Goal: Task Accomplishment & Management: Manage account settings

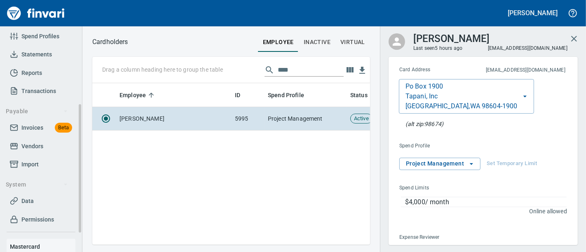
scroll to position [140, 0]
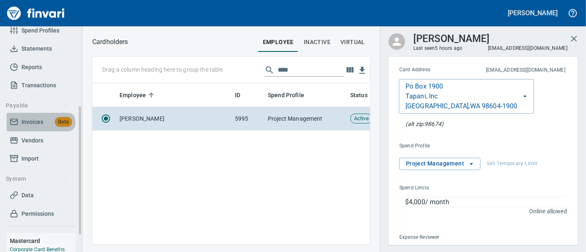
click at [34, 126] on span "Invoices" at bounding box center [32, 122] width 22 height 10
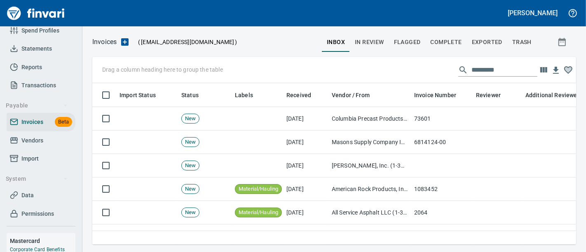
scroll to position [148, 471]
click at [430, 42] on button "Complete" at bounding box center [446, 42] width 41 height 20
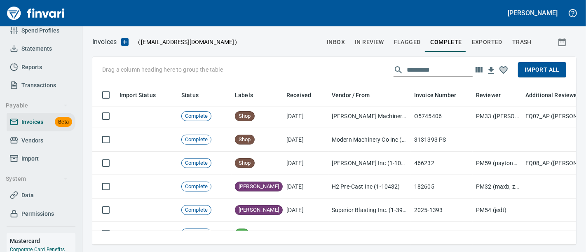
scroll to position [624, 0]
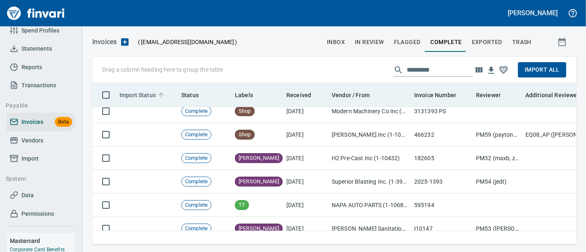
click at [137, 95] on span "Import Status" at bounding box center [138, 95] width 36 height 10
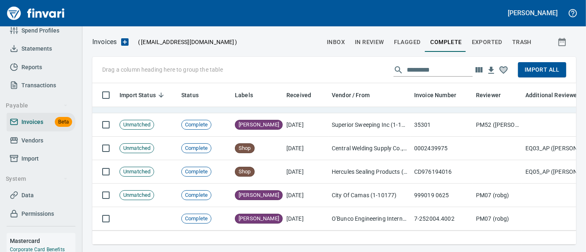
scroll to position [0, 0]
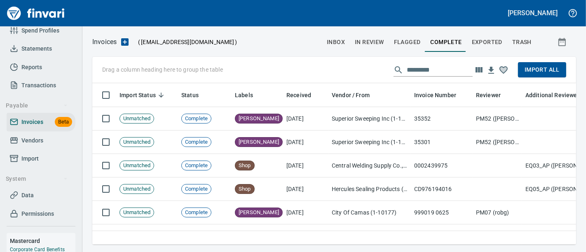
click at [482, 46] on span "Exported" at bounding box center [487, 42] width 31 height 10
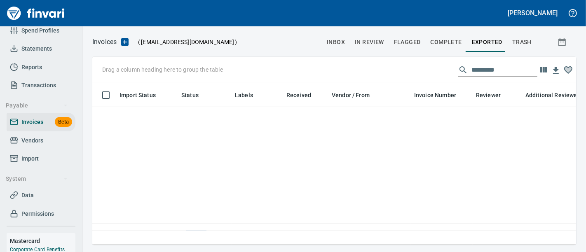
scroll to position [197, 0]
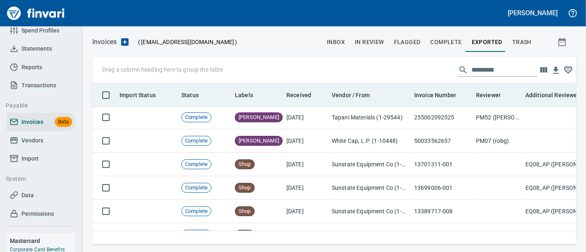
click at [129, 89] on th "Import Status" at bounding box center [147, 95] width 62 height 24
click at [132, 94] on span "Import Status" at bounding box center [138, 95] width 36 height 10
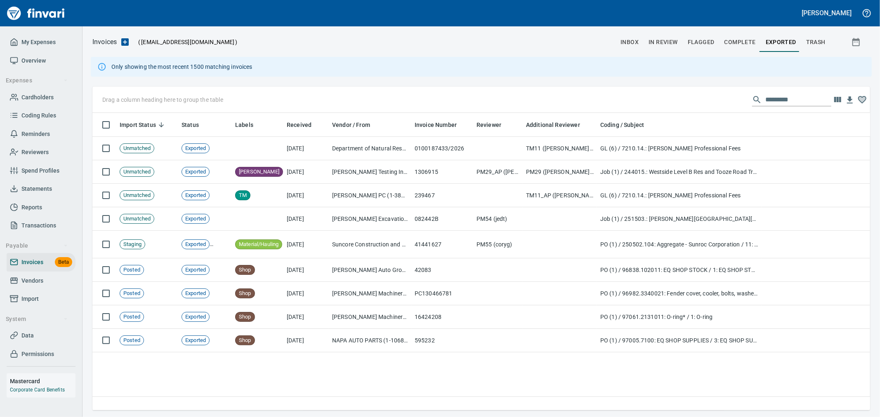
scroll to position [284, 764]
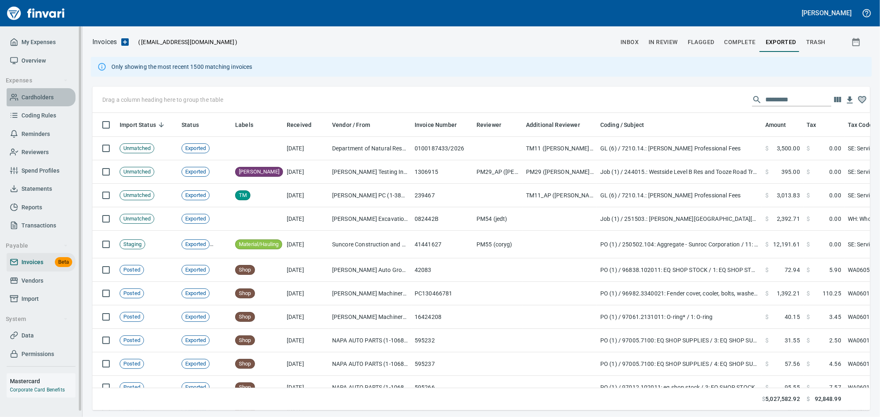
click at [37, 98] on span "Cardholders" at bounding box center [37, 97] width 32 height 10
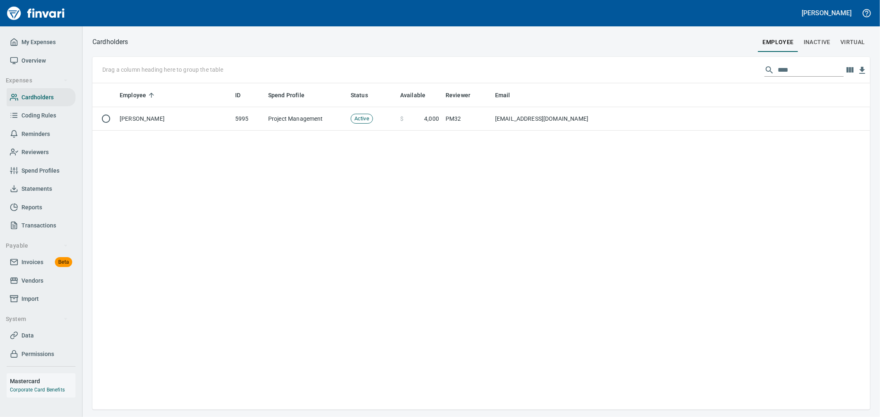
scroll to position [320, 770]
drag, startPoint x: 764, startPoint y: 64, endPoint x: 648, endPoint y: 68, distance: 116.0
click at [716, 61] on div "Drag a column heading here to group the table ****" at bounding box center [480, 70] width 777 height 26
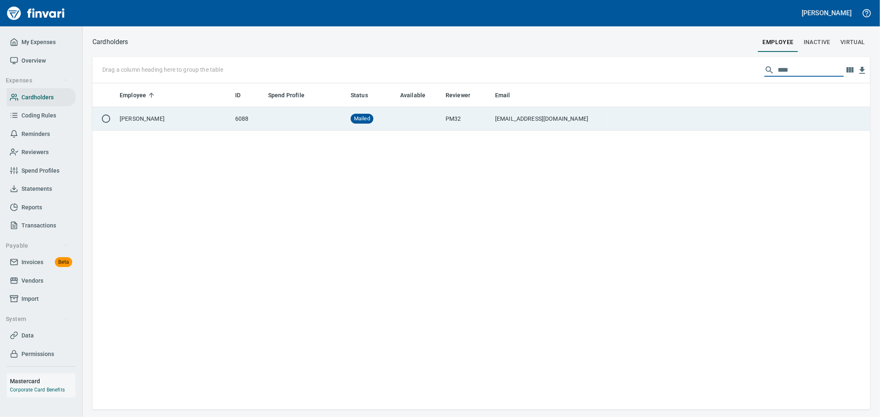
type input "****"
click at [630, 115] on td at bounding box center [738, 119] width 263 height 24
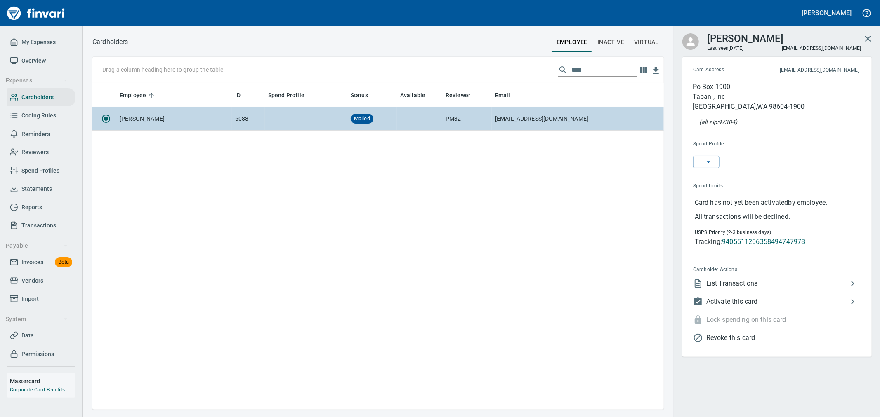
scroll to position [320, 564]
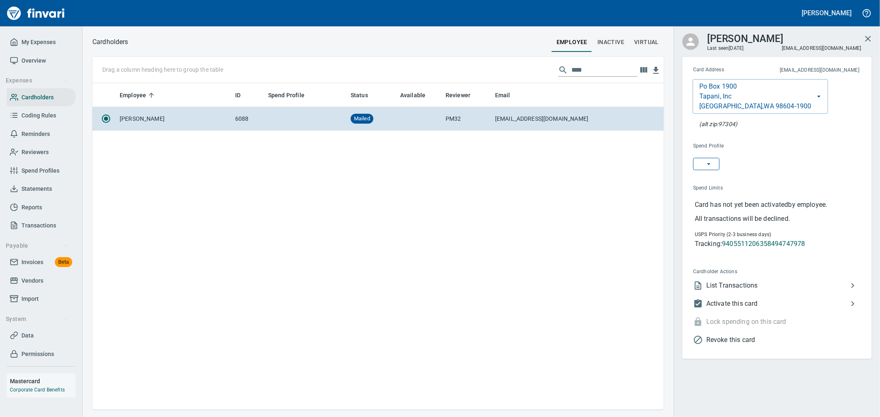
click at [704, 164] on span "button" at bounding box center [705, 164] width 13 height 8
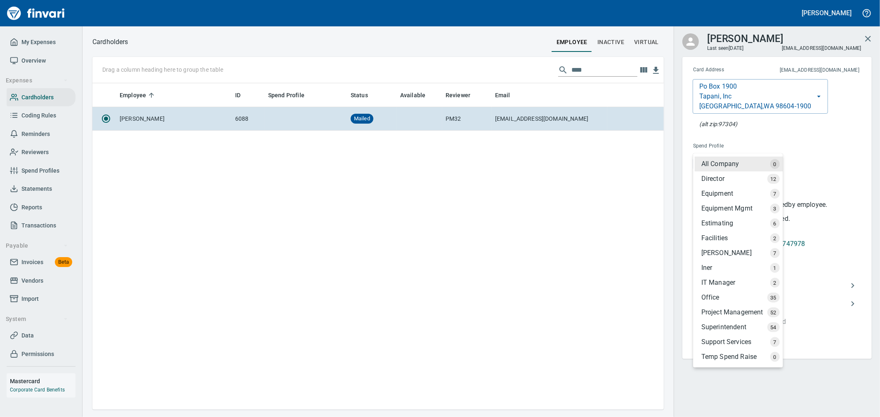
click at [741, 313] on div "Project Management" at bounding box center [738, 312] width 88 height 15
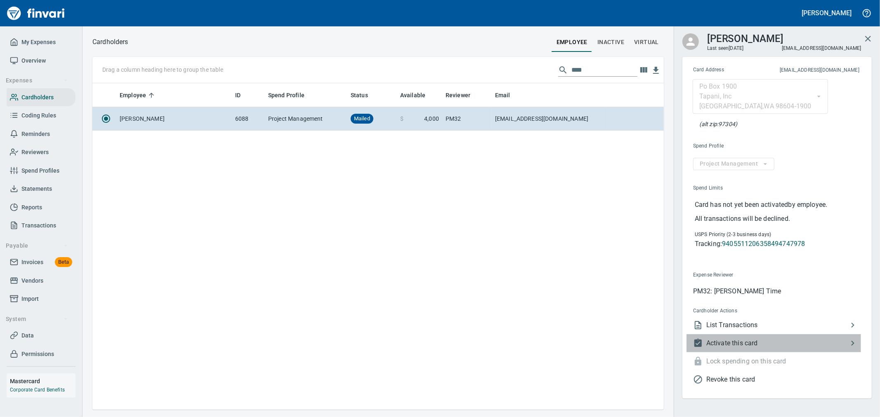
click at [730, 344] on span "Activate this card" at bounding box center [776, 344] width 141 height 10
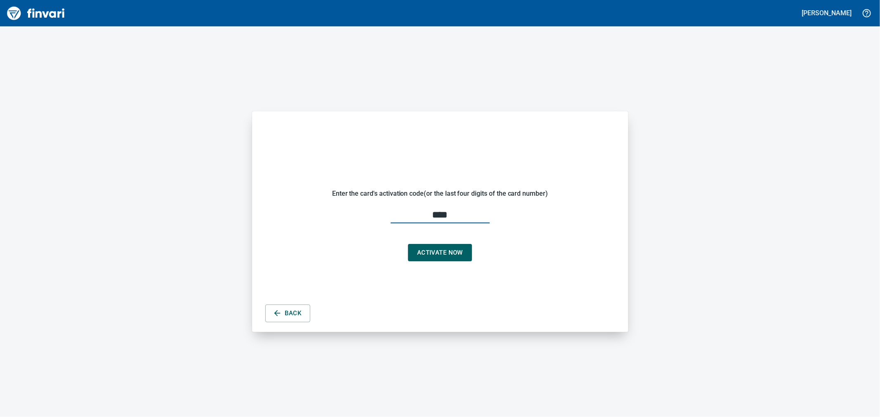
type input "****"
click at [446, 248] on span "Activate Now" at bounding box center [440, 252] width 46 height 11
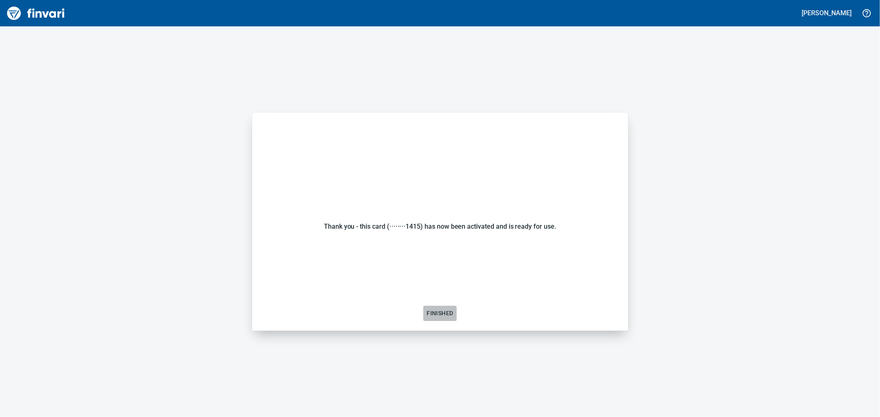
click at [443, 310] on span "Finished" at bounding box center [439, 313] width 26 height 10
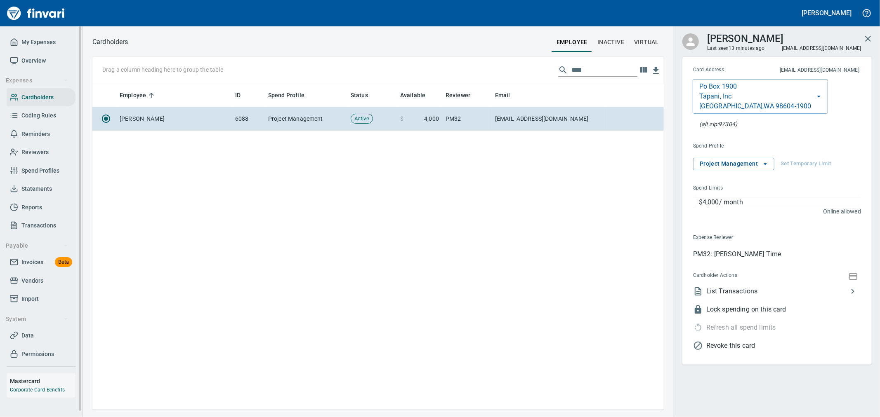
scroll to position [7, 0]
click at [35, 38] on span "My Expenses" at bounding box center [38, 36] width 34 height 10
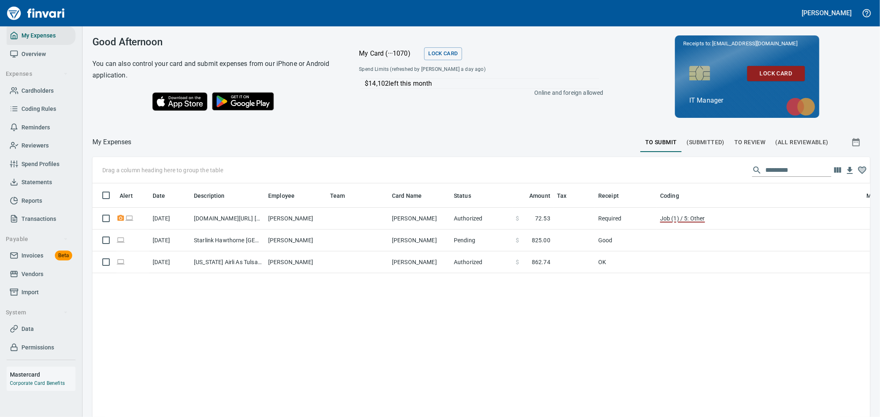
scroll to position [313, 764]
click at [25, 257] on span "Invoices" at bounding box center [32, 256] width 22 height 10
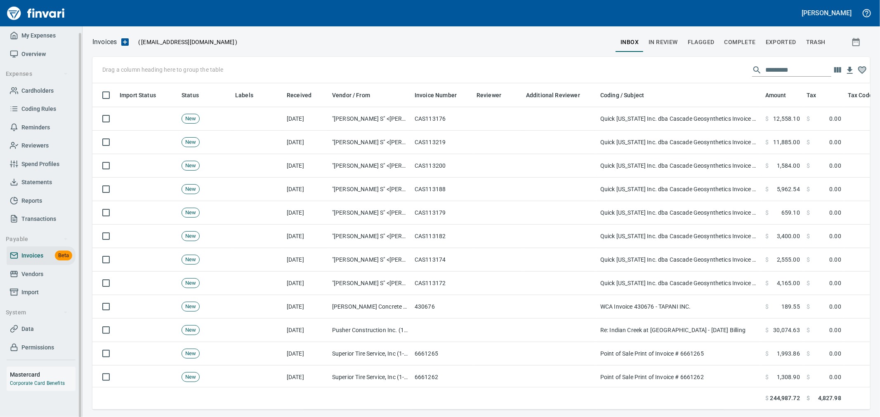
scroll to position [313, 764]
click at [120, 40] on icon "button" at bounding box center [125, 42] width 10 height 10
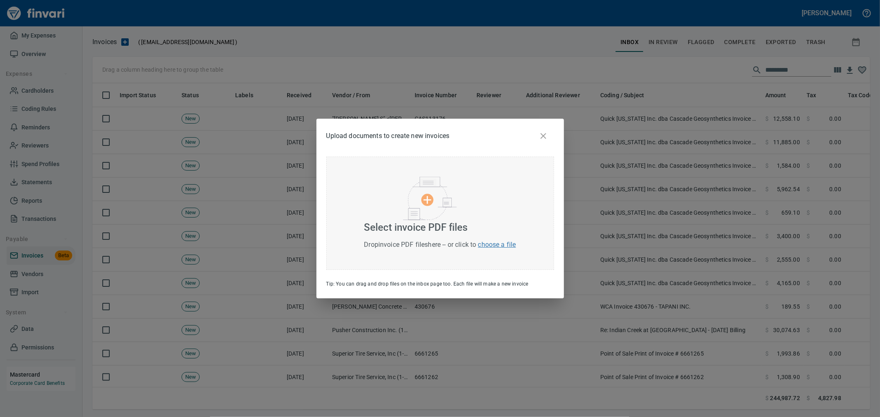
click at [382, 194] on div "Select invoice PDF files Drop invoice PDF files here -- or click to choose a fi…" at bounding box center [440, 213] width 228 height 113
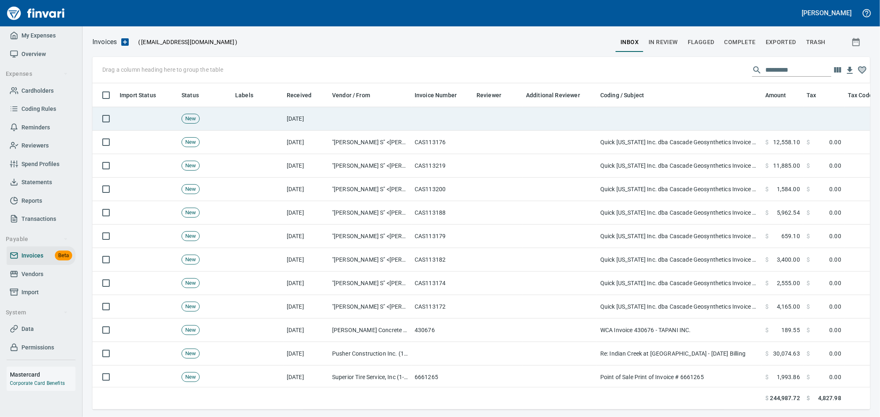
click at [476, 119] on td at bounding box center [497, 119] width 49 height 24
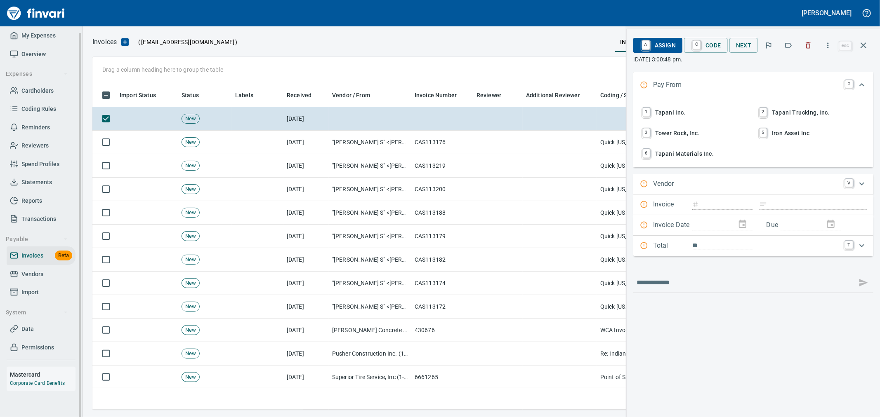
scroll to position [313, 763]
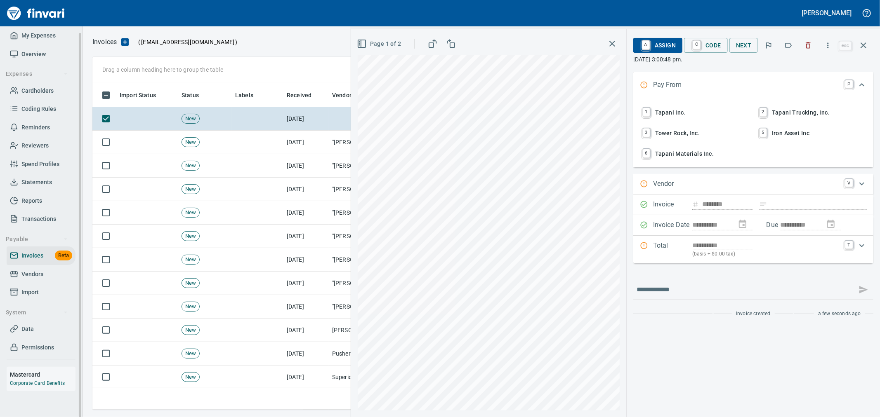
type input "********"
type input "**********"
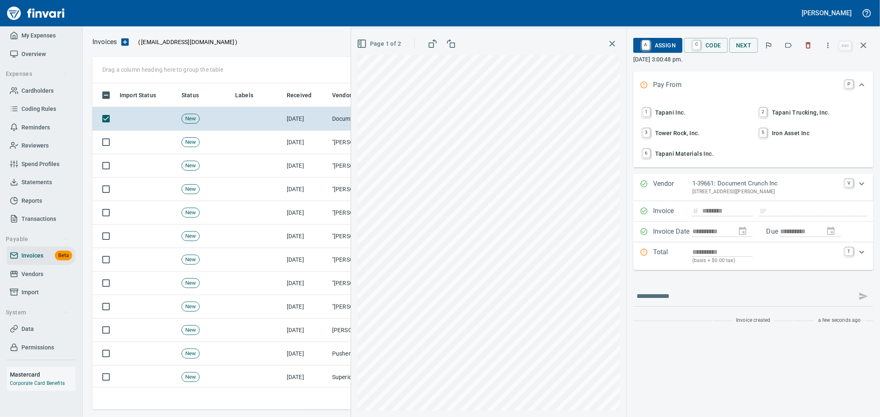
click at [670, 108] on span "1 Tapani Inc." at bounding box center [694, 113] width 108 height 14
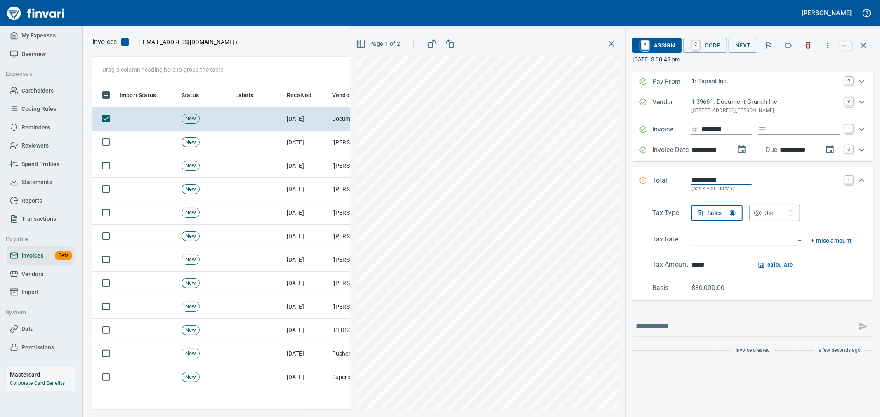
click at [713, 245] on input "search" at bounding box center [743, 241] width 104 height 12
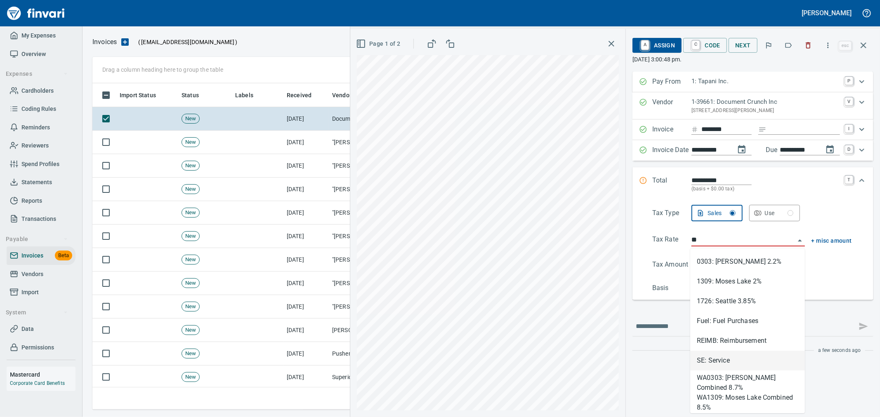
click at [737, 360] on li "SE: Service" at bounding box center [747, 361] width 115 height 20
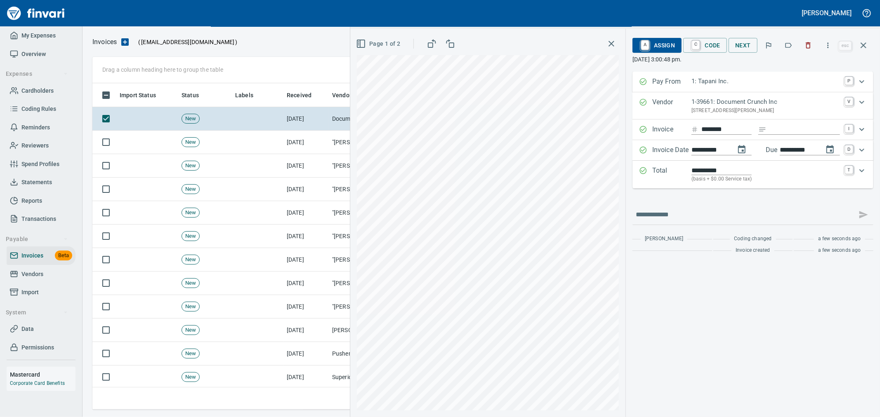
type input "**********"
click at [708, 47] on span "C Code" at bounding box center [705, 45] width 31 height 14
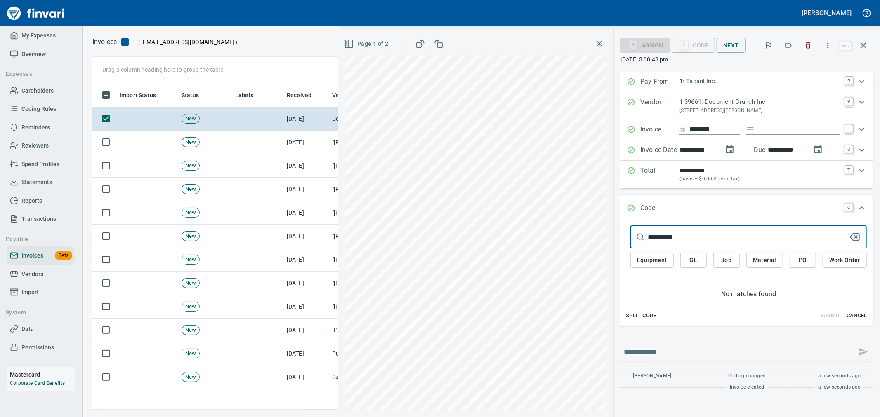
type input "**********"
click at [693, 262] on span "GL" at bounding box center [693, 260] width 13 height 10
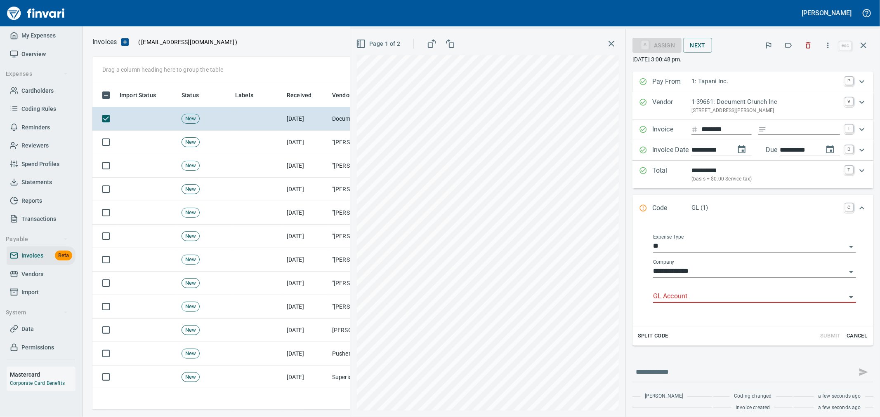
click at [696, 296] on input "GL Account" at bounding box center [749, 297] width 193 height 12
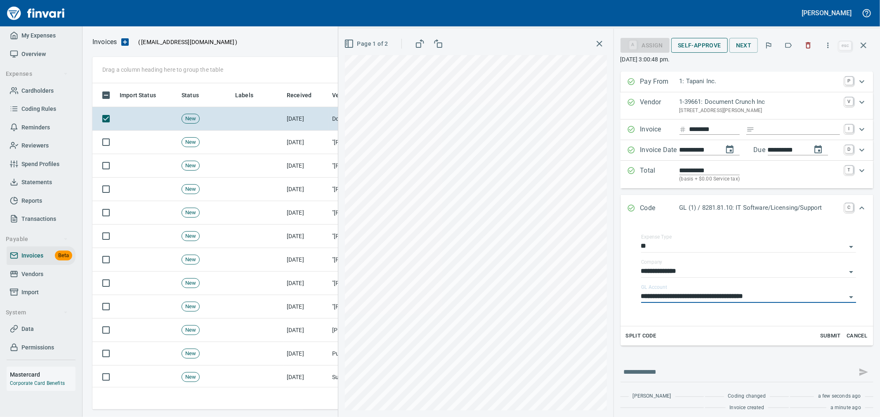
type input "**********"
click at [700, 40] on span "Self-Approve" at bounding box center [699, 45] width 43 height 10
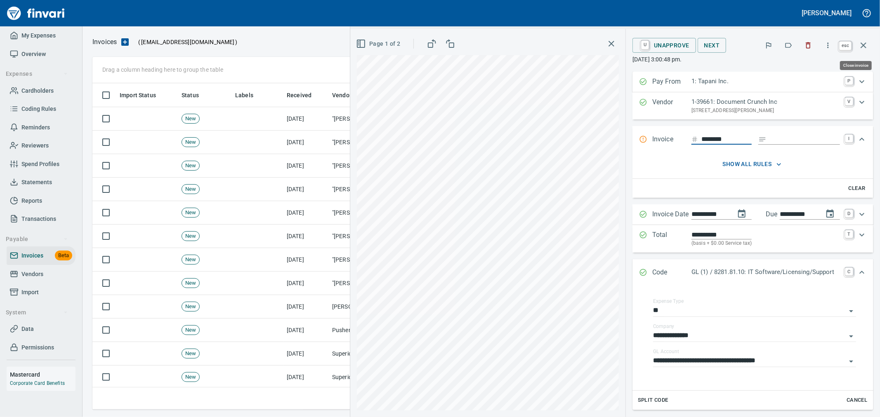
click at [865, 45] on icon "button" at bounding box center [863, 45] width 10 height 10
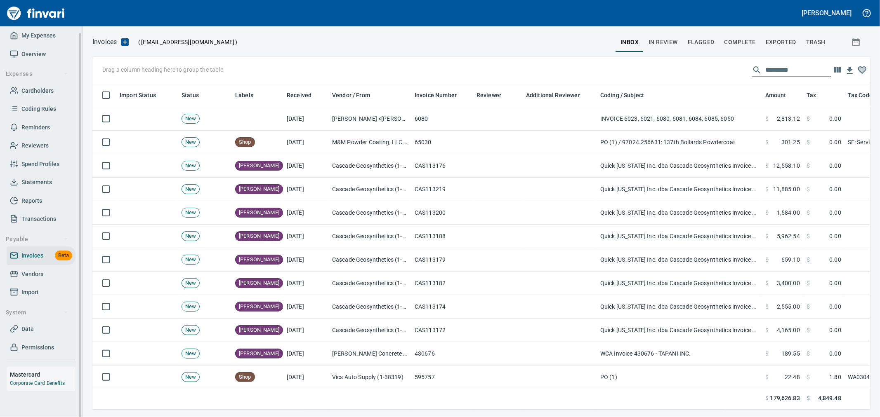
click at [35, 89] on span "Cardholders" at bounding box center [37, 91] width 32 height 10
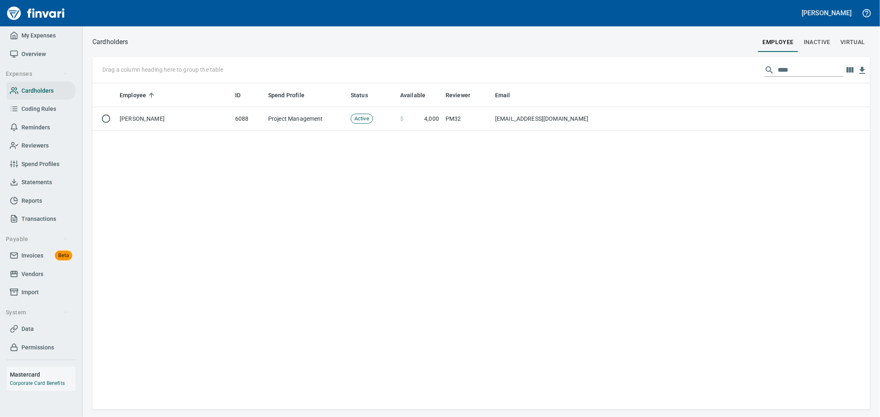
scroll to position [320, 770]
drag, startPoint x: 796, startPoint y: 71, endPoint x: 638, endPoint y: 61, distance: 157.9
click at [700, 66] on div "Drag a column heading here to group the table ****" at bounding box center [480, 70] width 777 height 26
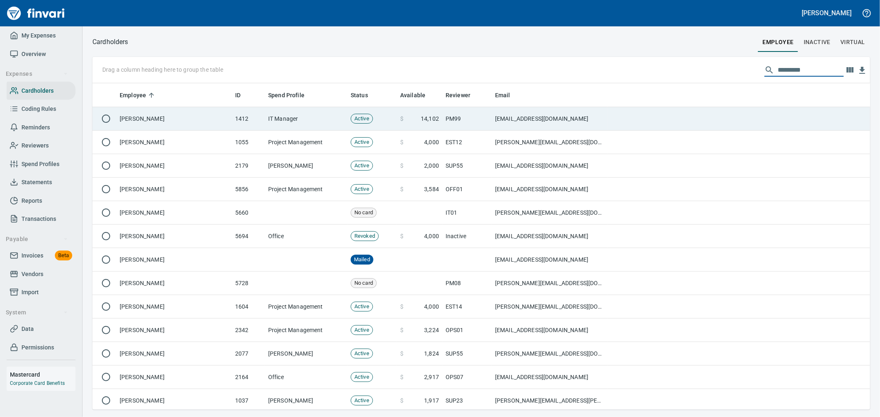
click at [551, 118] on td "[EMAIL_ADDRESS][DOMAIN_NAME]" at bounding box center [549, 119] width 115 height 24
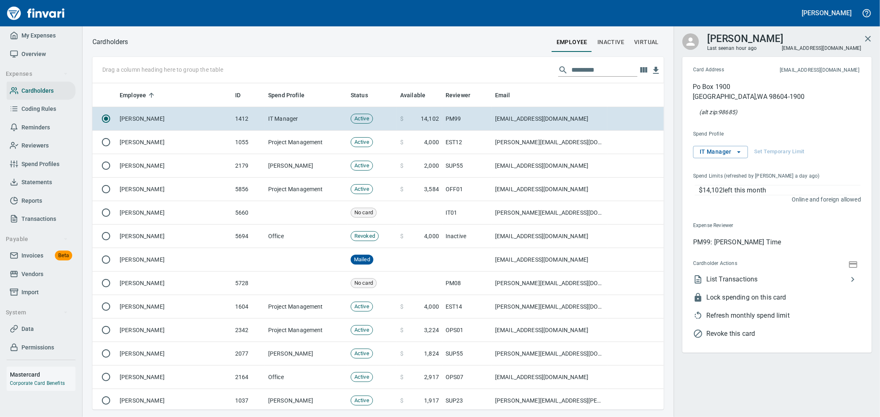
scroll to position [320, 558]
click at [857, 265] on icon "button" at bounding box center [853, 267] width 8 height 7
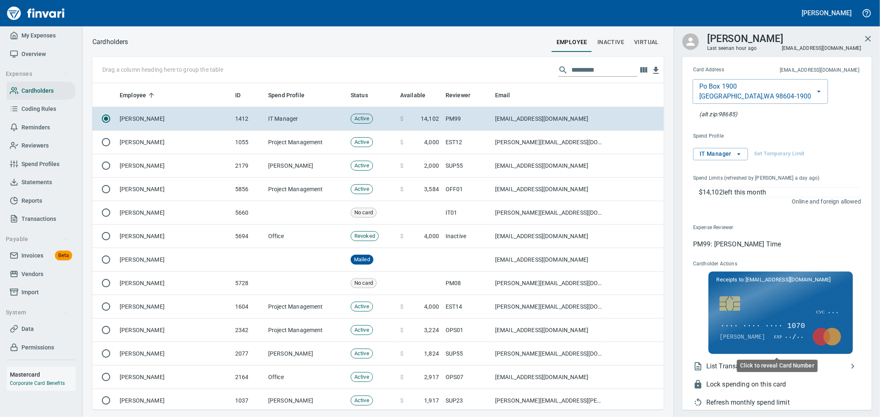
click at [791, 327] on span "···· ···· ···· 1070" at bounding box center [762, 326] width 86 height 11
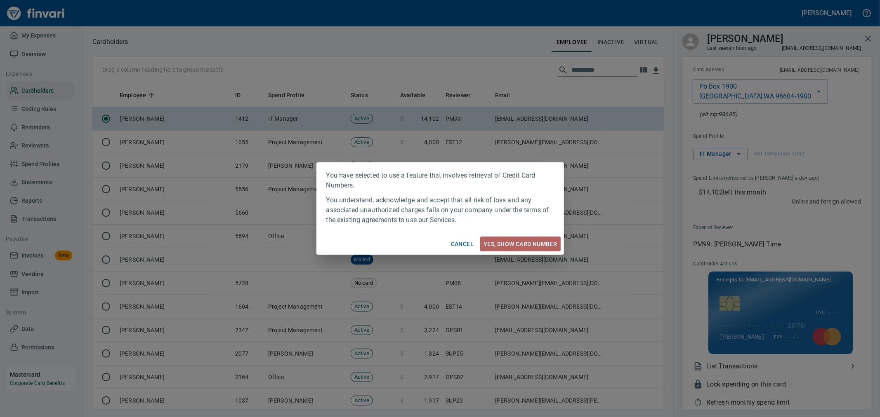
click at [534, 246] on span "Yes, Show card number" at bounding box center [519, 244] width 73 height 10
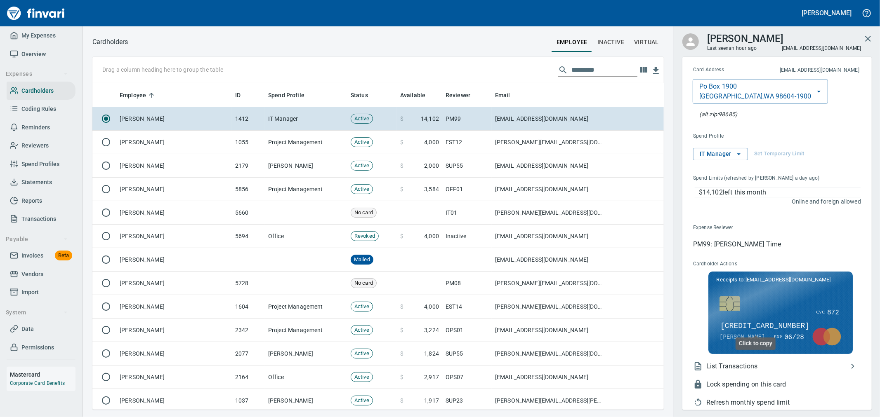
click at [777, 327] on span "[CREDIT_CARD_NUMBER]" at bounding box center [764, 326] width 91 height 11
click at [59, 36] on span "My Expenses" at bounding box center [41, 36] width 62 height 10
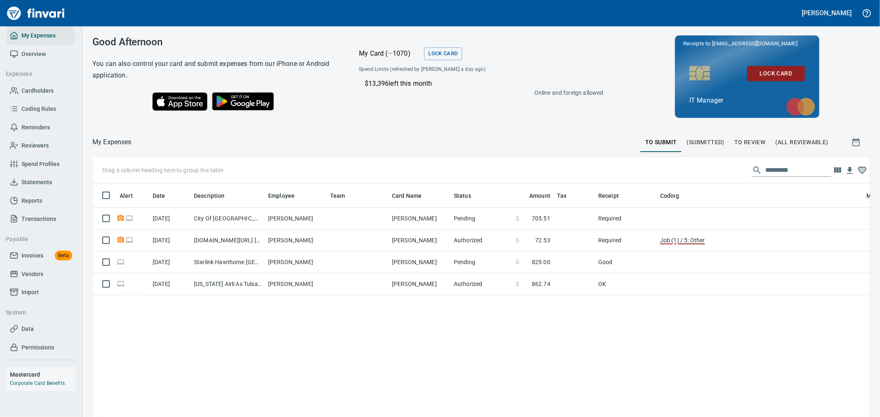
scroll to position [1, 1]
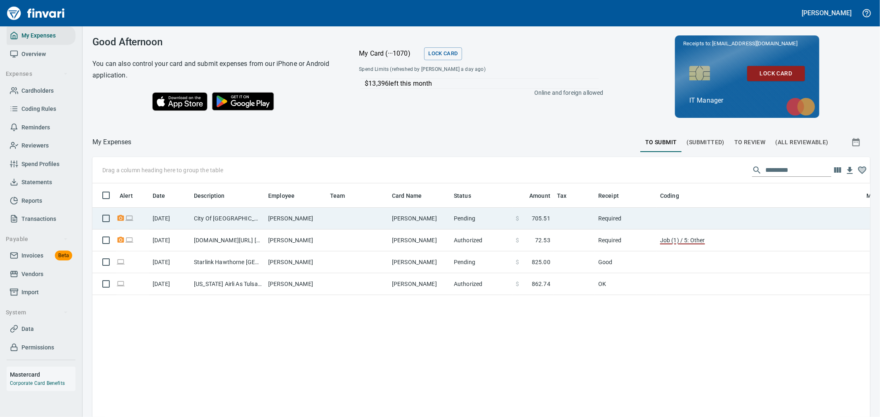
click at [303, 214] on td "[PERSON_NAME]" at bounding box center [296, 219] width 62 height 22
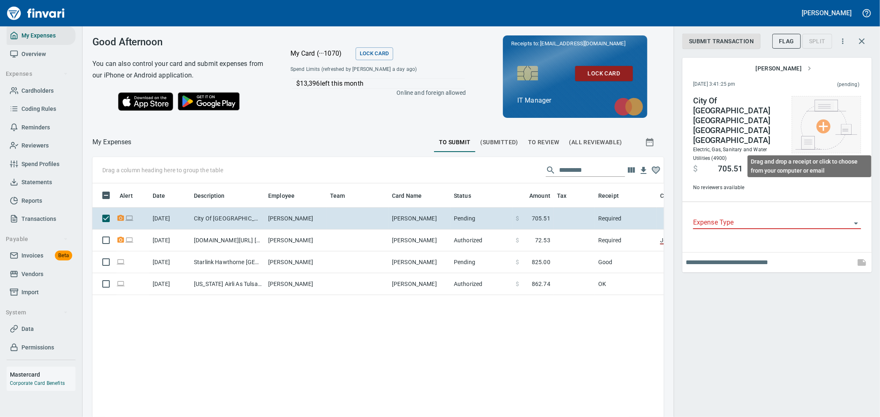
scroll to position [313, 558]
click at [812, 118] on img at bounding box center [826, 125] width 62 height 50
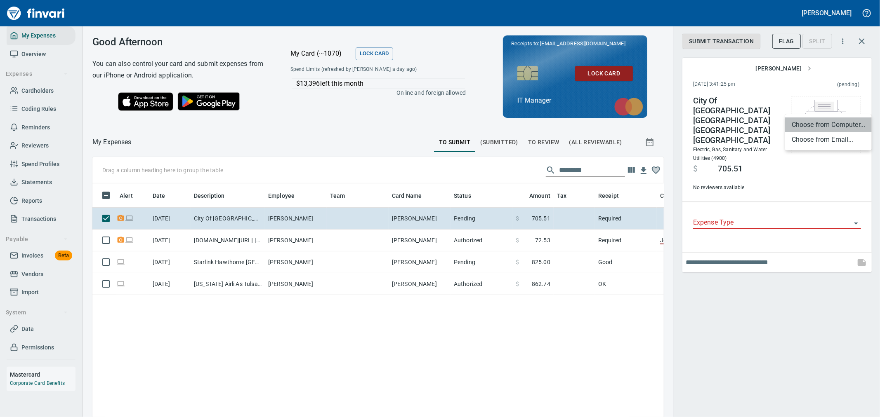
click at [819, 125] on li "Choose from Computer..." at bounding box center [828, 125] width 87 height 15
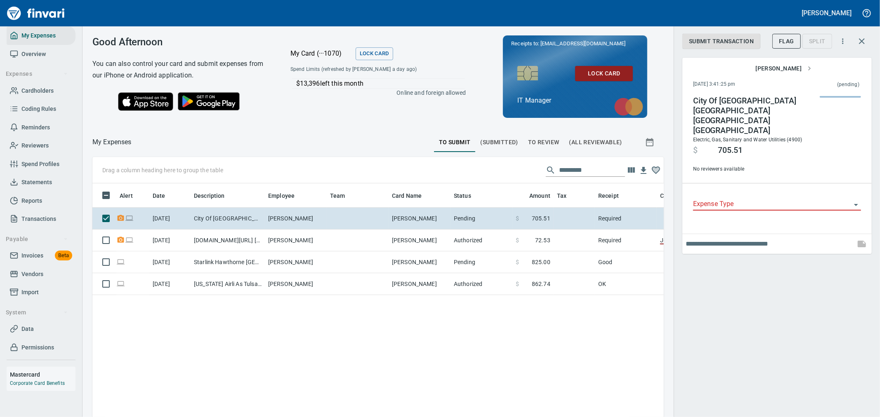
click at [736, 199] on input "Expense Type" at bounding box center [772, 205] width 158 height 12
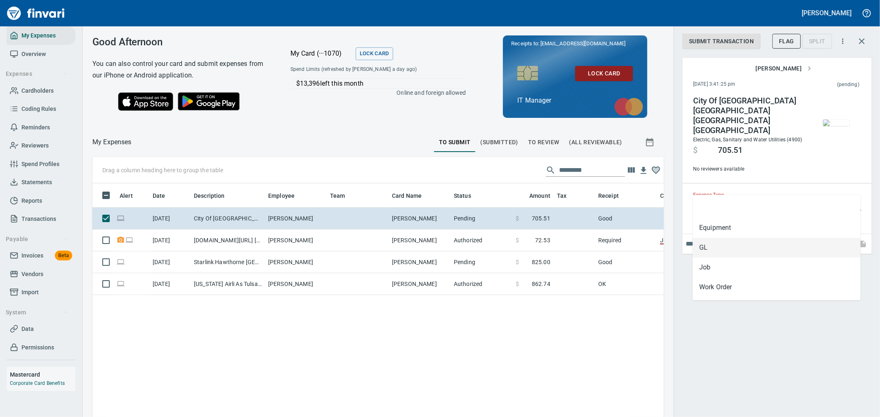
click at [729, 243] on li "GL" at bounding box center [776, 248] width 168 height 20
type input "**"
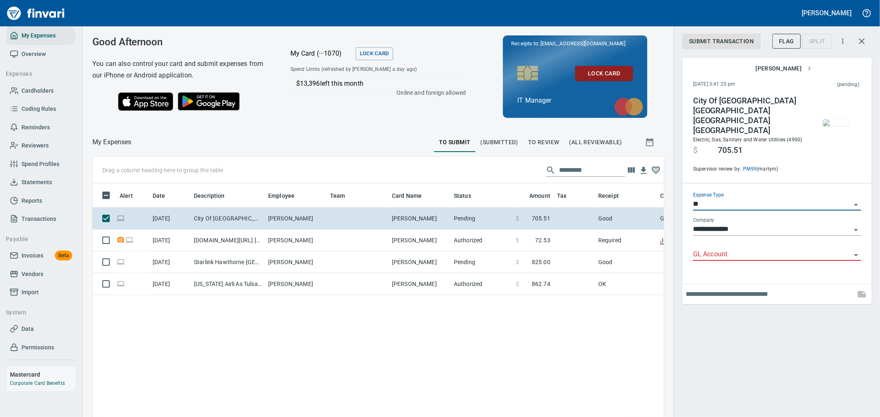
click at [727, 224] on input "**********" at bounding box center [772, 230] width 158 height 12
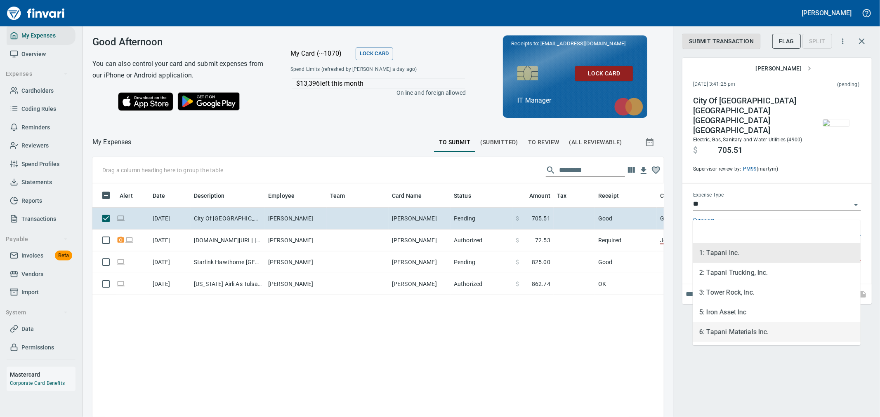
drag, startPoint x: 729, startPoint y: 328, endPoint x: 724, endPoint y: 283, distance: 45.2
click at [729, 327] on li "6: Tapani Materials Inc." at bounding box center [776, 332] width 168 height 20
type input "**********"
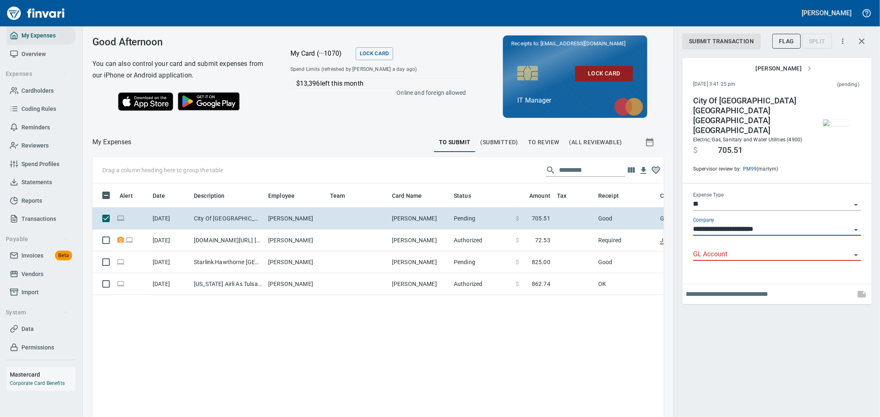
click at [724, 249] on input "GL Account" at bounding box center [772, 255] width 158 height 12
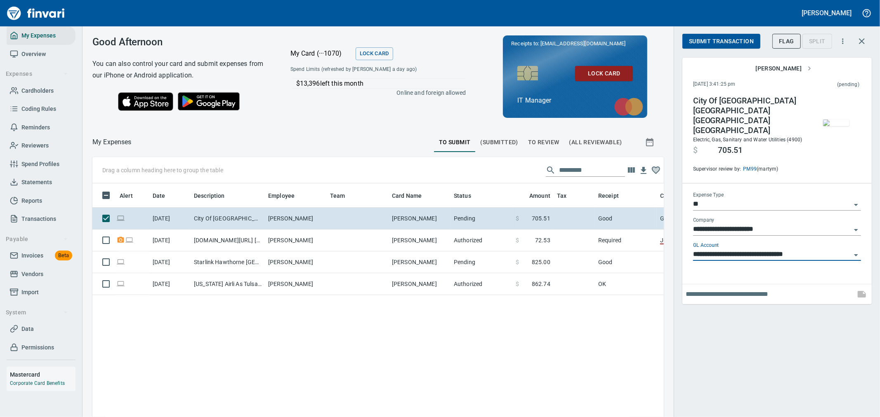
type input "**********"
click at [711, 46] on button "Submit Transaction" at bounding box center [721, 41] width 78 height 15
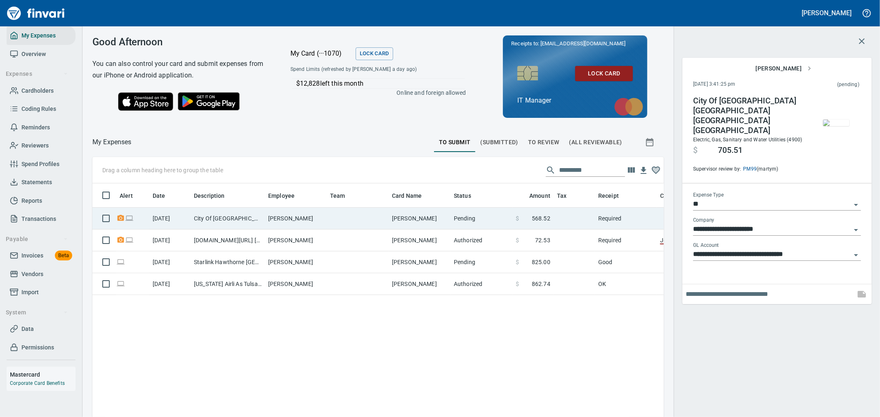
click at [334, 219] on td at bounding box center [358, 219] width 62 height 22
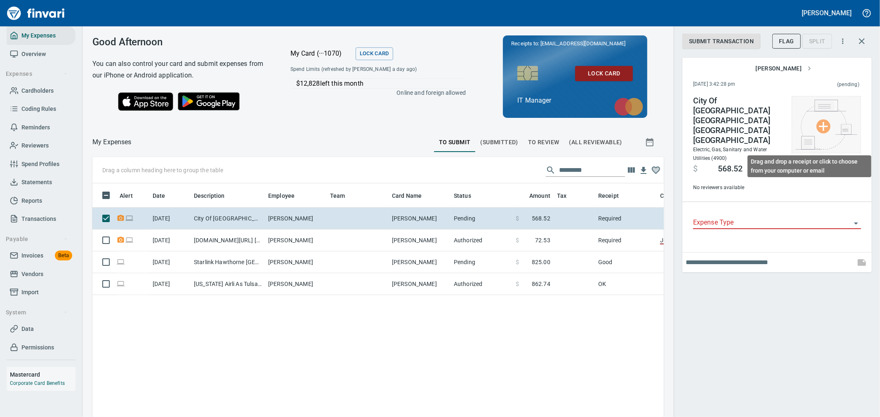
click at [817, 122] on img at bounding box center [826, 125] width 62 height 50
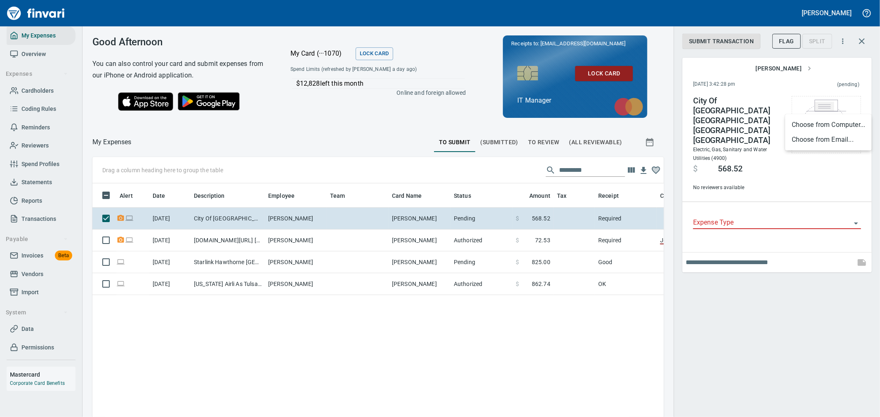
click at [807, 118] on li "Choose from Computer..." at bounding box center [828, 125] width 87 height 15
click at [714, 211] on div "Expense Type" at bounding box center [777, 223] width 168 height 25
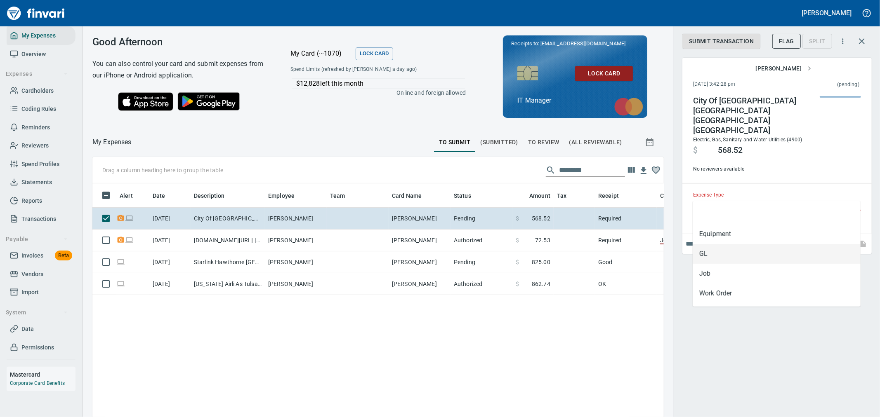
click at [730, 246] on li "GL" at bounding box center [776, 254] width 168 height 20
type input "**"
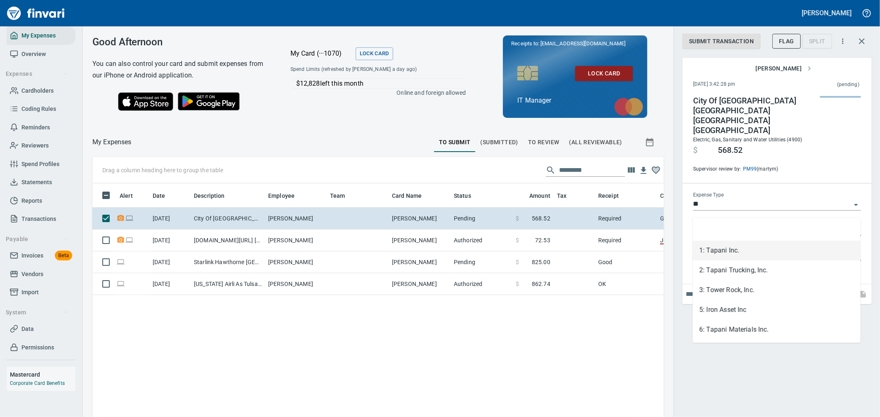
click at [711, 224] on input "**********" at bounding box center [772, 230] width 158 height 12
drag, startPoint x: 725, startPoint y: 325, endPoint x: 723, endPoint y: 303, distance: 22.4
click at [725, 326] on li "6: Tapani Materials Inc." at bounding box center [776, 330] width 168 height 20
type input "**********"
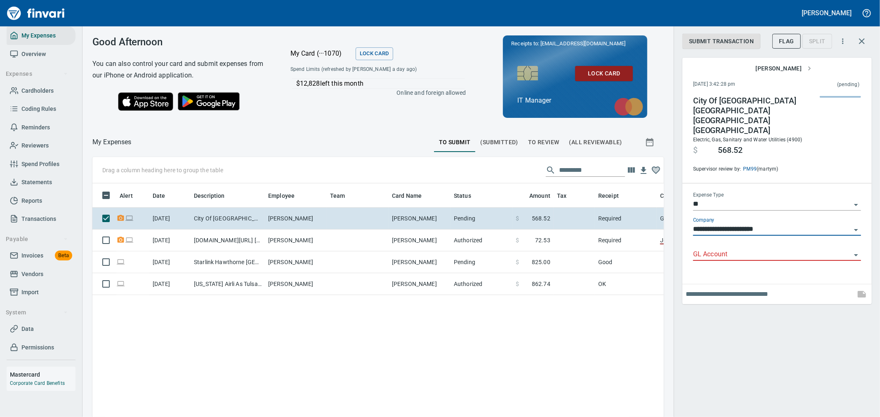
click at [723, 249] on input "GL Account" at bounding box center [772, 255] width 158 height 12
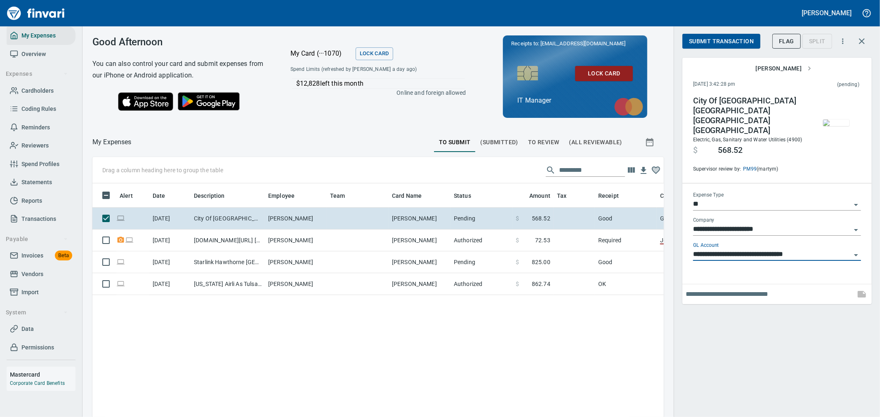
type input "**********"
click at [716, 40] on span "Submit Transaction" at bounding box center [721, 41] width 65 height 10
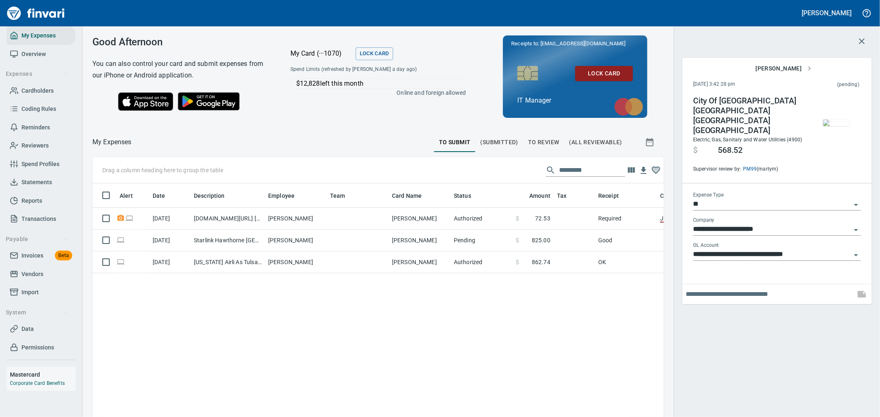
click at [502, 142] on span "(Submitted)" at bounding box center [499, 142] width 38 height 10
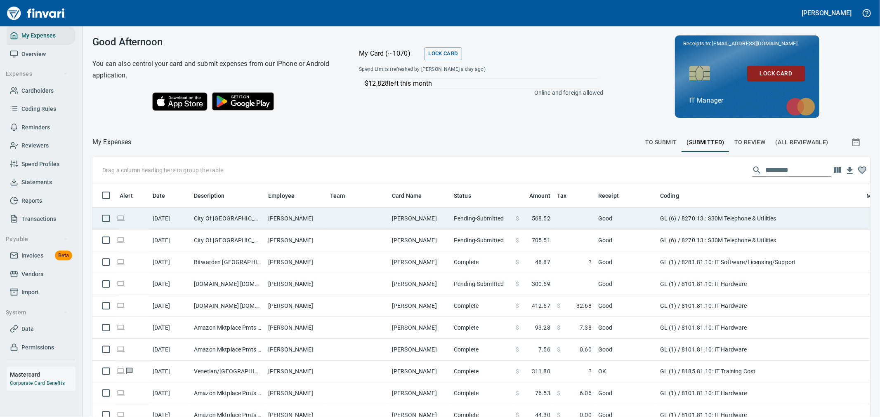
scroll to position [313, 757]
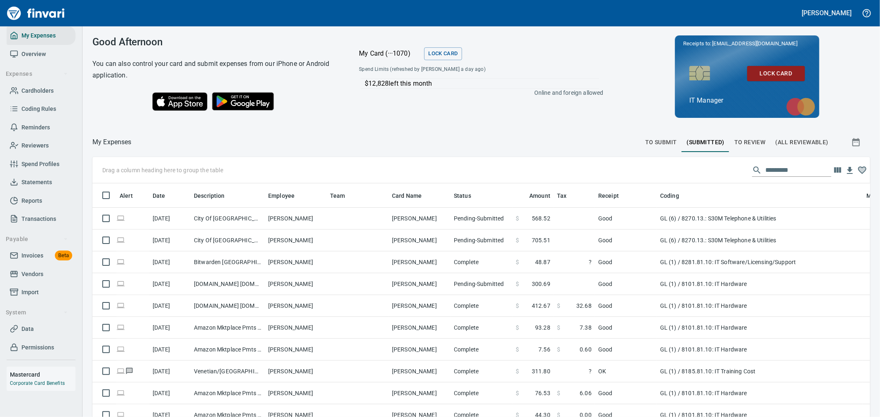
click at [657, 139] on span "To Submit" at bounding box center [661, 142] width 32 height 10
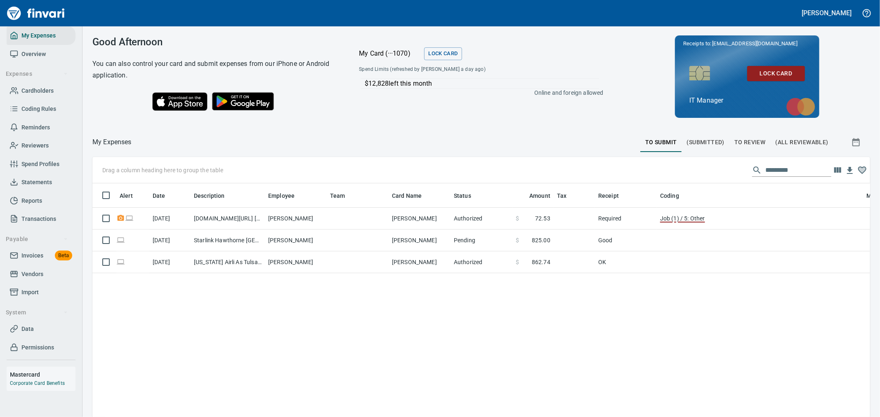
scroll to position [313, 764]
click at [44, 83] on link "Cardholders" at bounding box center [41, 91] width 69 height 19
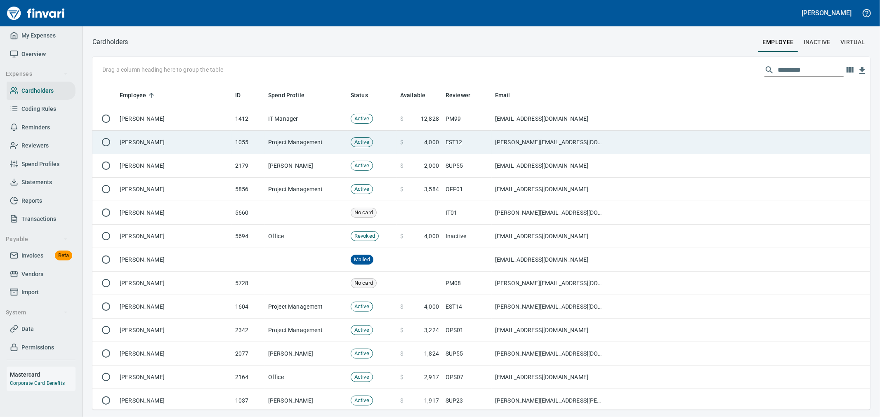
scroll to position [320, 764]
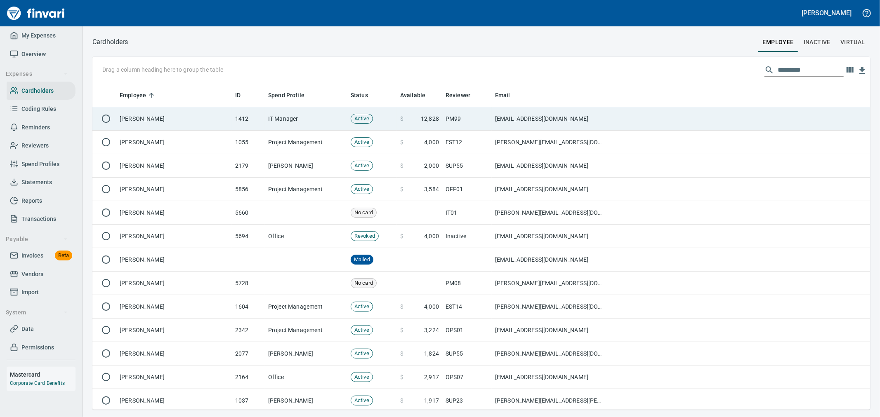
click at [299, 118] on td "IT Manager" at bounding box center [306, 119] width 82 height 24
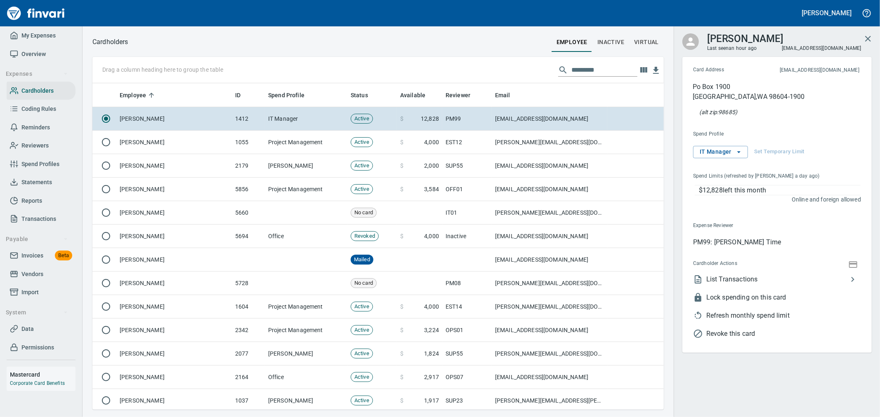
scroll to position [320, 558]
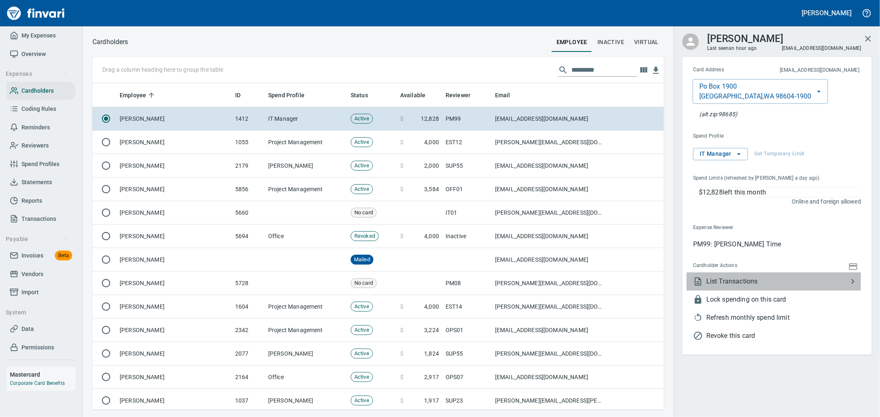
click at [773, 279] on span "List Transactions" at bounding box center [776, 282] width 141 height 10
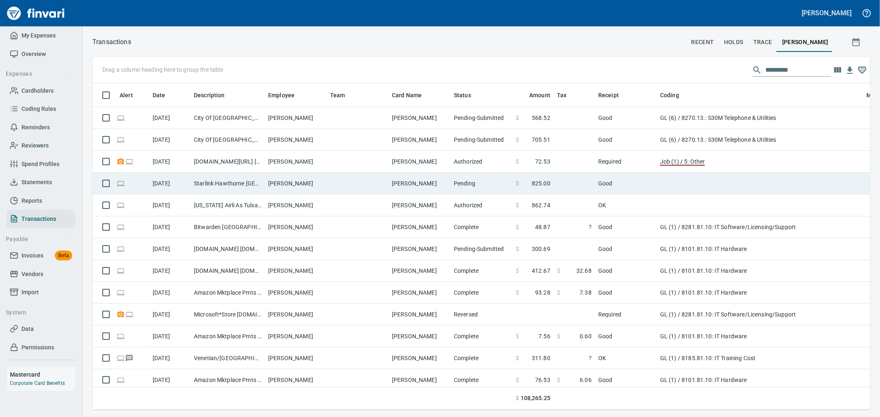
scroll to position [313, 764]
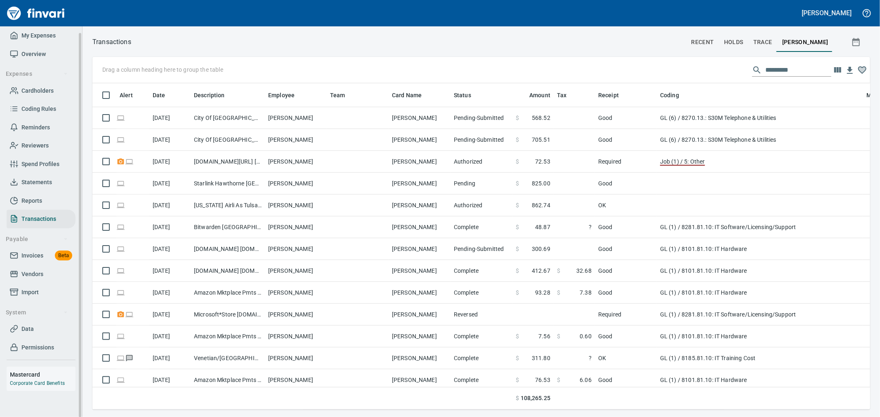
click at [30, 93] on span "Cardholders" at bounding box center [37, 91] width 32 height 10
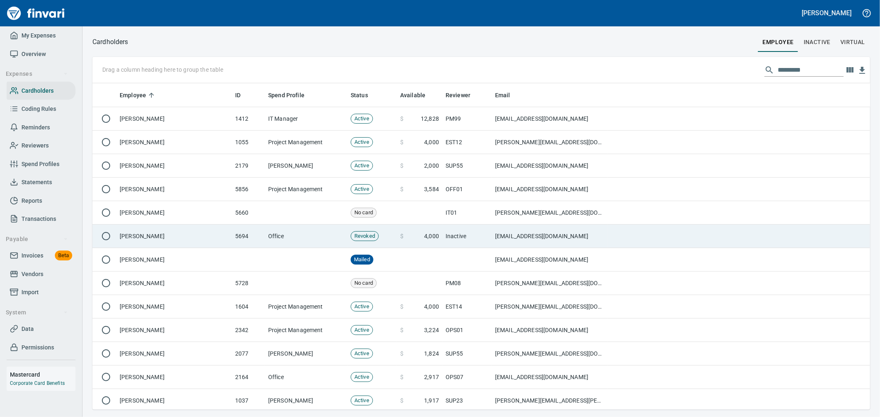
scroll to position [1, 1]
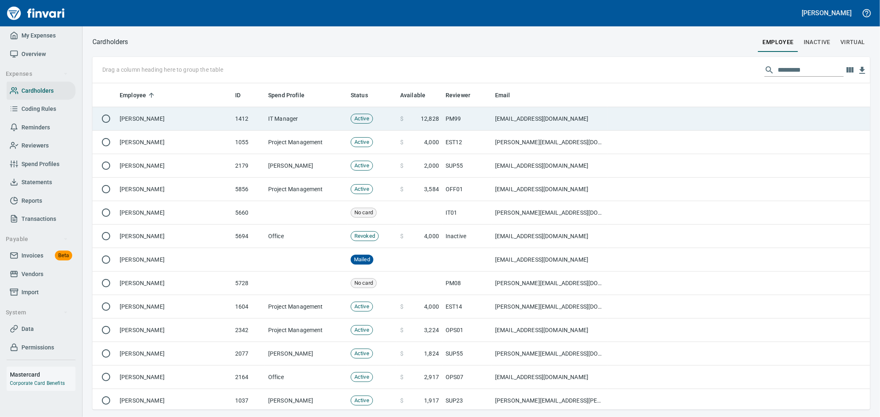
click at [385, 120] on td "Active" at bounding box center [371, 119] width 49 height 24
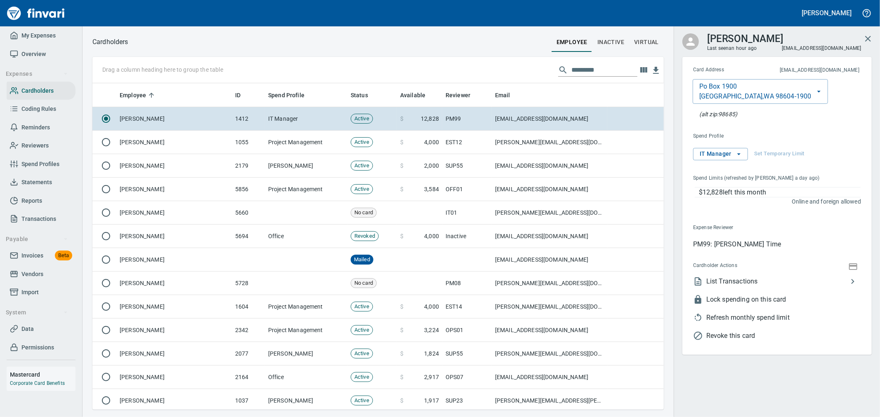
scroll to position [320, 558]
click at [856, 265] on icon "button" at bounding box center [853, 267] width 10 height 10
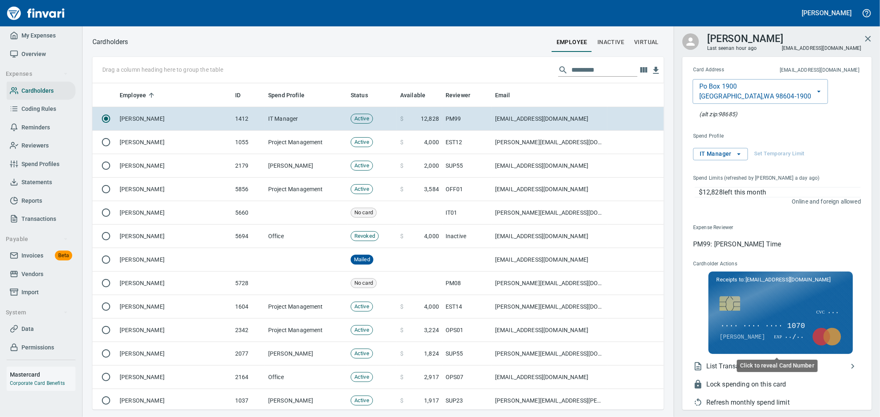
click at [780, 332] on span "···· ···· ···· 1070" at bounding box center [762, 326] width 86 height 11
click at [784, 326] on span "···· ···· ···· 1070" at bounding box center [762, 326] width 86 height 11
click at [766, 326] on span "[CREDIT_CARD_NUMBER]" at bounding box center [764, 326] width 91 height 11
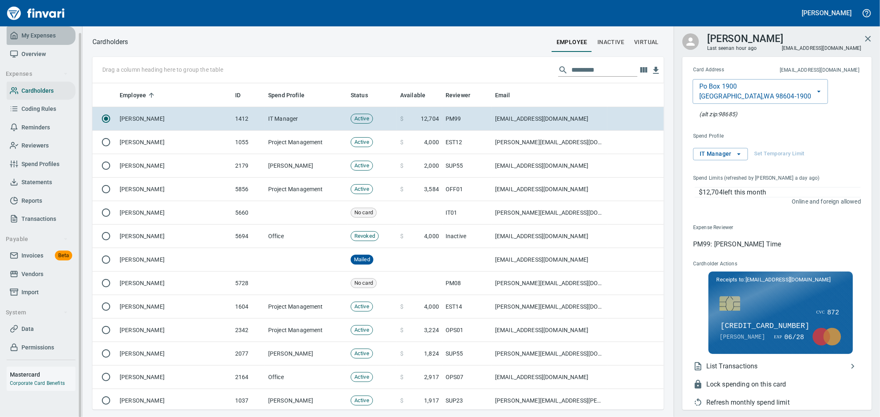
click at [40, 36] on span "My Expenses" at bounding box center [38, 36] width 34 height 10
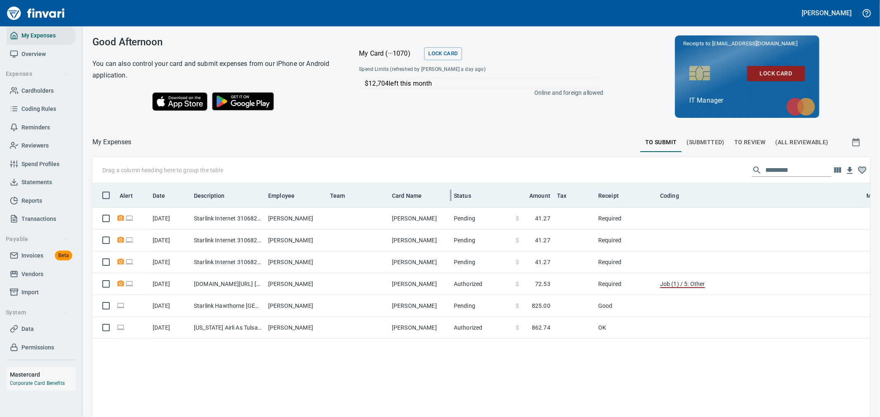
scroll to position [313, 764]
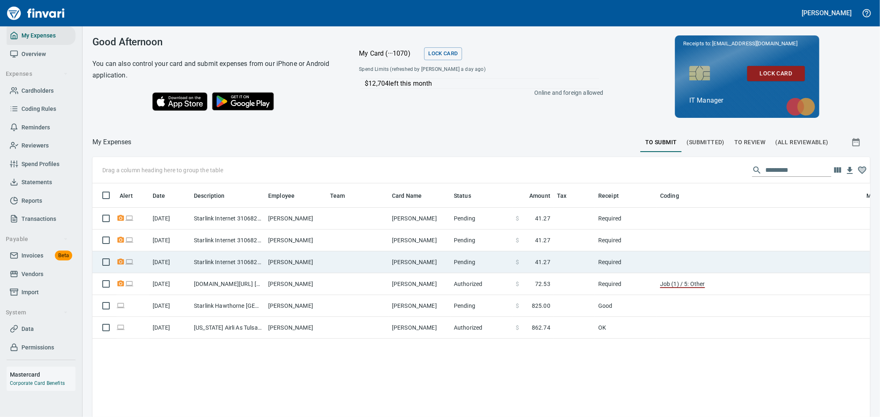
click at [394, 264] on td "[PERSON_NAME]" at bounding box center [419, 263] width 62 height 22
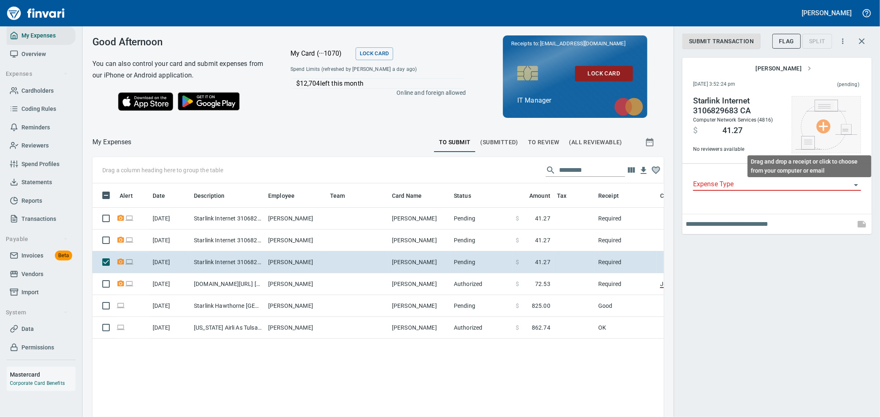
click at [814, 118] on img at bounding box center [826, 125] width 62 height 50
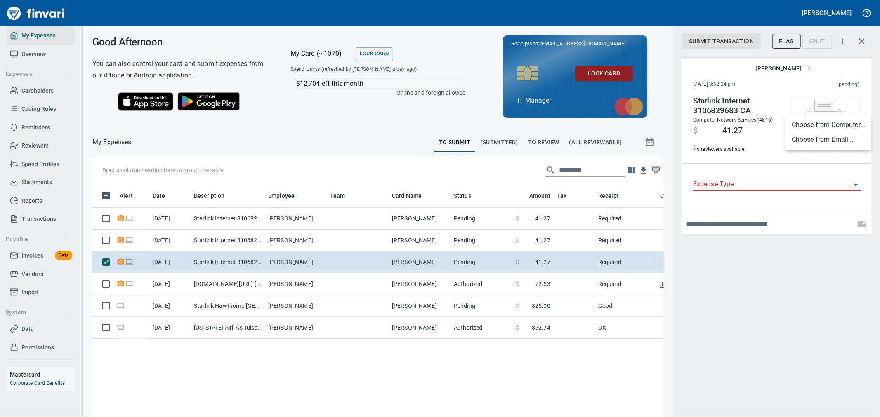
drag, startPoint x: 877, startPoint y: 312, endPoint x: 865, endPoint y: 300, distance: 16.9
click at [873, 307] on div at bounding box center [440, 208] width 880 height 417
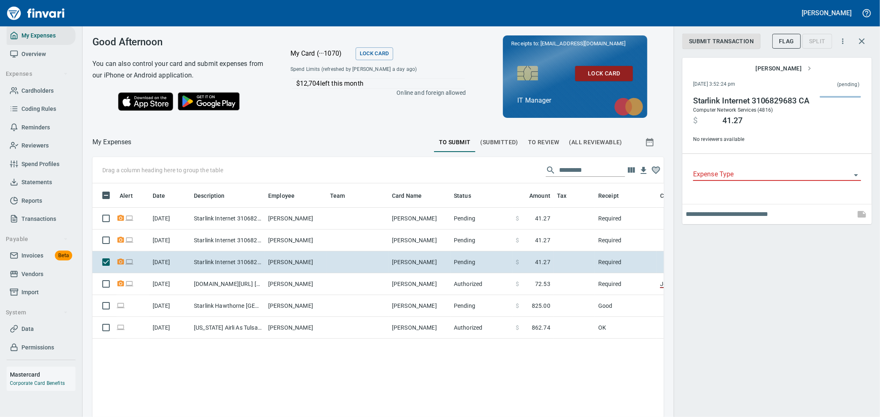
click at [740, 330] on div "Submit Transaction Flag Split [PERSON_NAME] [DATE] 3:52:24 pm (pending) Starlin…" at bounding box center [776, 208] width 206 height 417
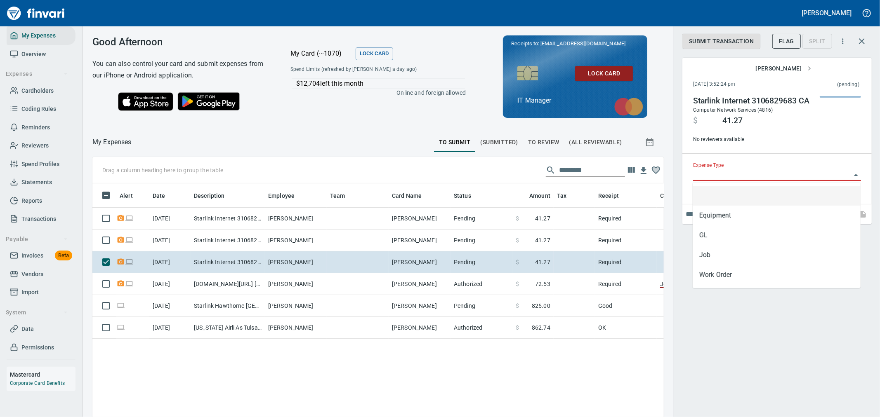
click at [739, 176] on input "Expense Type" at bounding box center [772, 175] width 158 height 12
click at [723, 234] on li "GL" at bounding box center [776, 236] width 168 height 20
type input "**"
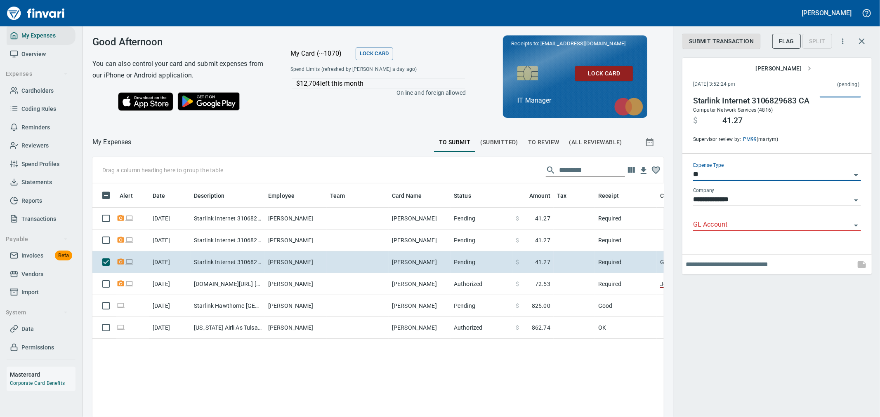
click at [727, 223] on input "GL Account" at bounding box center [772, 225] width 158 height 12
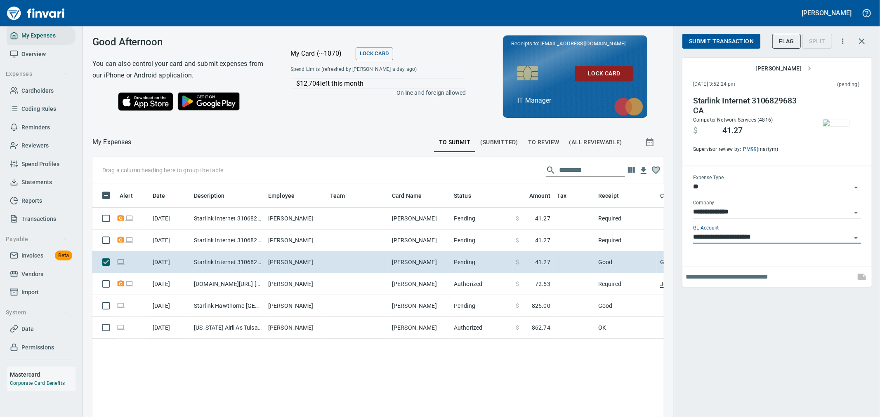
type input "**********"
click at [714, 38] on span "Submit Transaction" at bounding box center [721, 41] width 65 height 10
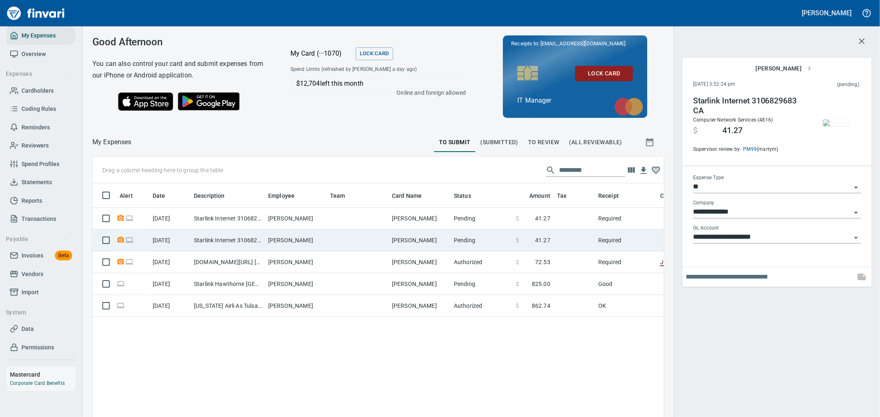
click at [450, 241] on td "Pending" at bounding box center [481, 241] width 62 height 22
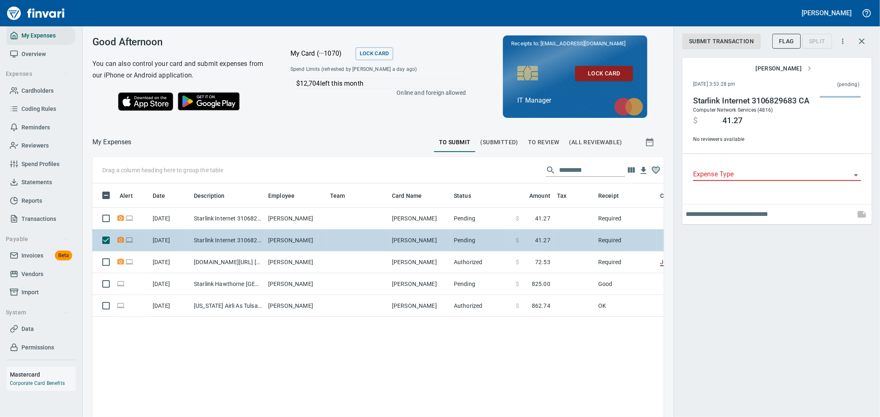
scroll to position [313, 558]
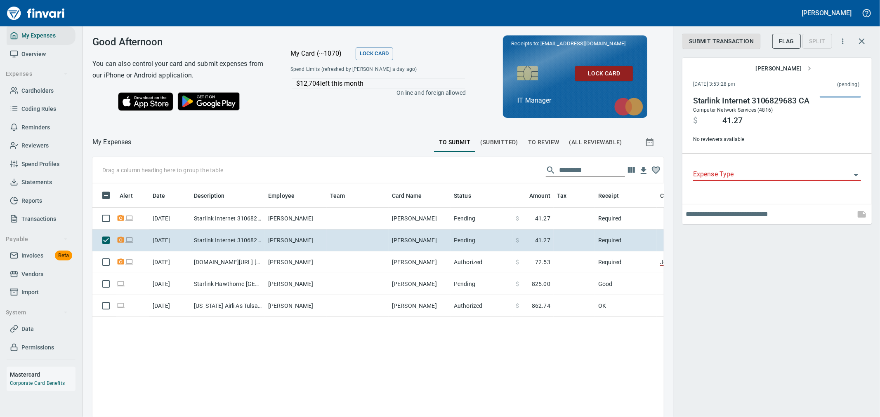
click at [819, 249] on div "Submit Transaction Flag Split [PERSON_NAME] [DATE] 3:53:28 pm (pending) Starlin…" at bounding box center [776, 208] width 206 height 417
click at [842, 168] on div "Expense Type" at bounding box center [777, 171] width 168 height 19
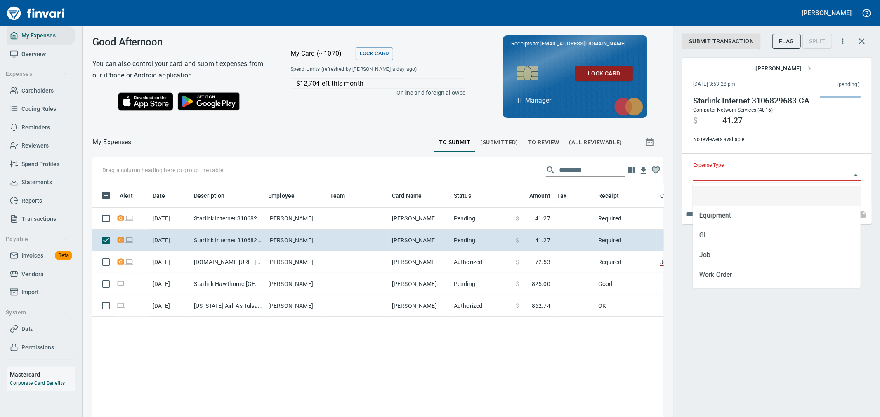
click at [829, 176] on input "Expense Type" at bounding box center [772, 175] width 158 height 12
click at [721, 233] on li "GL" at bounding box center [776, 236] width 168 height 20
type input "**"
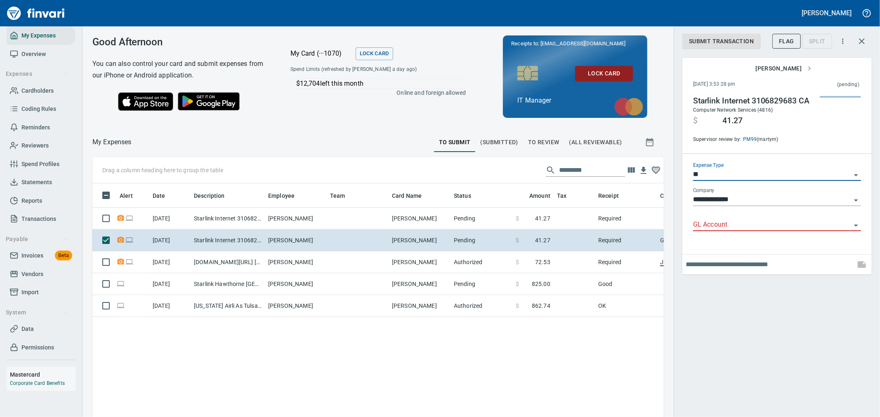
click at [740, 221] on input "GL Account" at bounding box center [772, 225] width 158 height 12
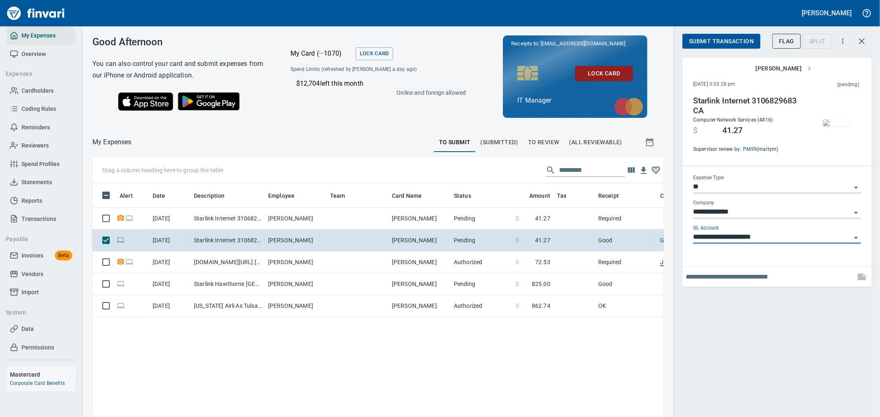
type input "**********"
click at [743, 34] on button "Submit Transaction" at bounding box center [721, 41] width 78 height 15
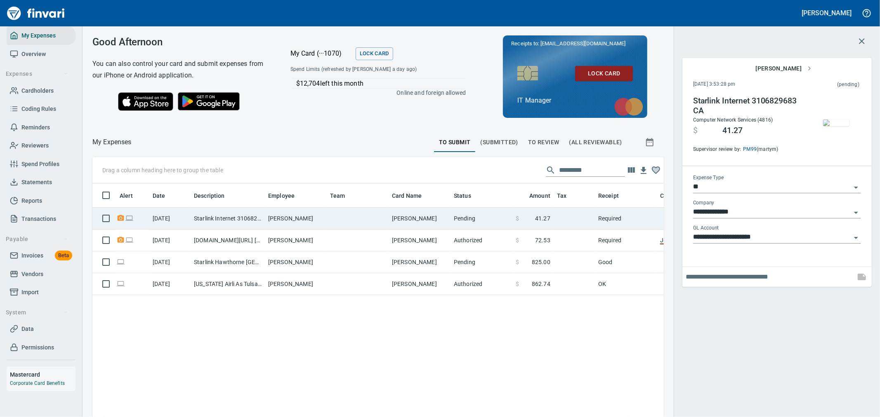
click at [581, 213] on td at bounding box center [573, 219] width 41 height 22
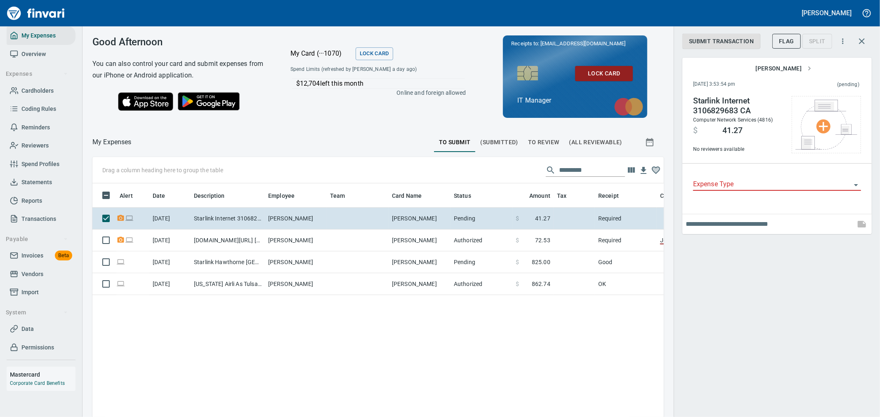
scroll to position [313, 558]
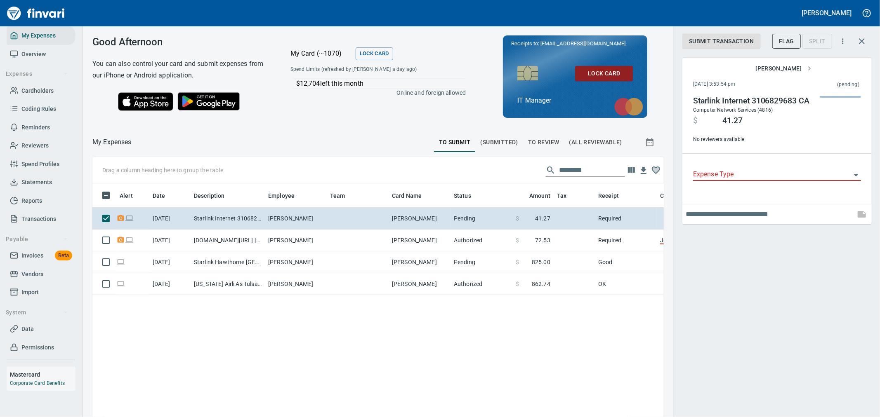
click at [838, 248] on div "Submit Transaction Flag Split [PERSON_NAME] [DATE] 3:53:54 pm (pending) Starlin…" at bounding box center [776, 208] width 206 height 417
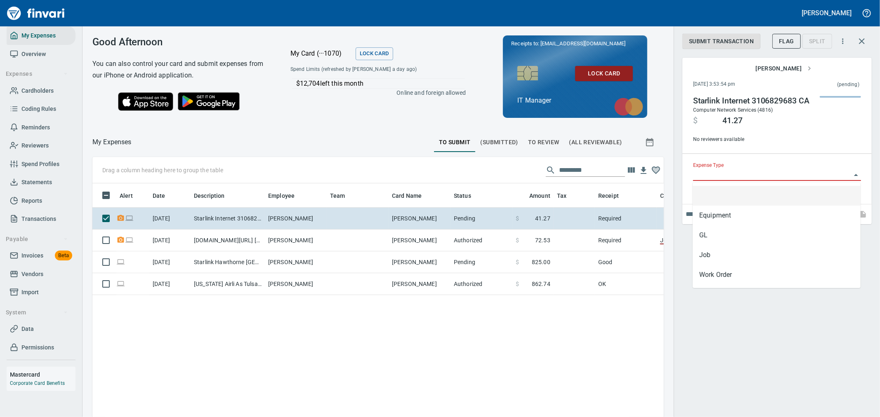
click at [809, 172] on input "Expense Type" at bounding box center [772, 175] width 158 height 12
click at [720, 234] on li "GL" at bounding box center [776, 236] width 168 height 20
type input "**"
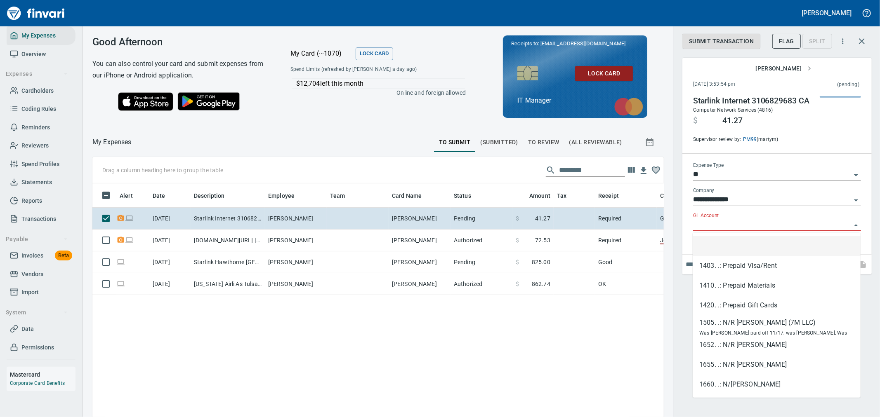
click at [729, 230] on input "GL Account" at bounding box center [772, 225] width 158 height 12
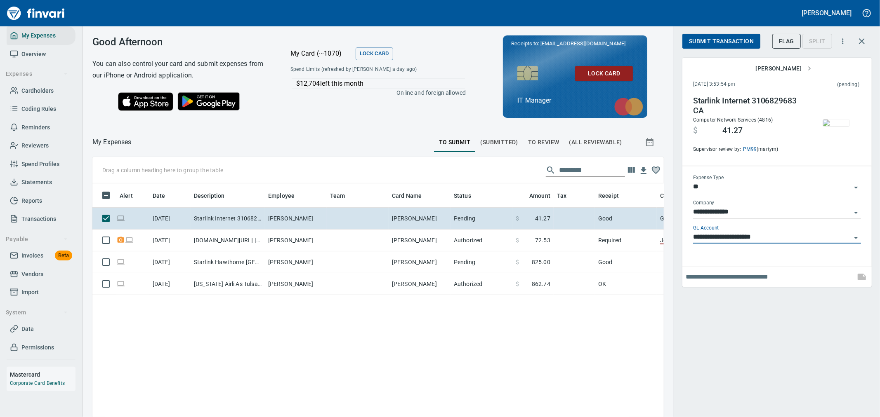
type input "**********"
click at [724, 46] on button "Submit Transaction" at bounding box center [721, 41] width 78 height 15
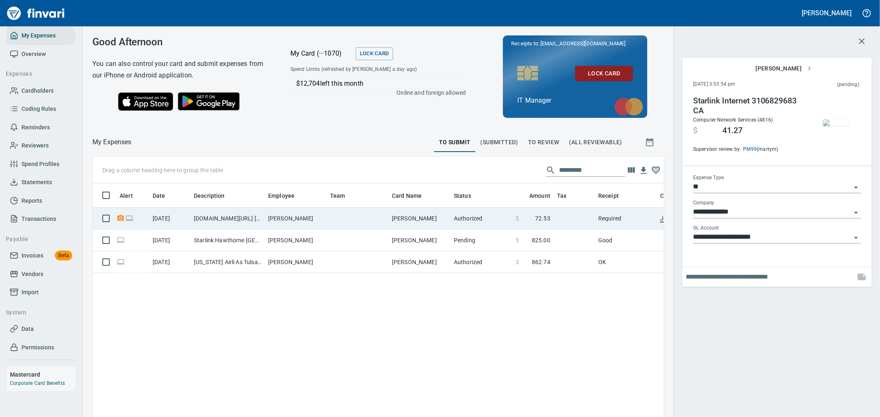
click at [339, 223] on td at bounding box center [358, 219] width 62 height 22
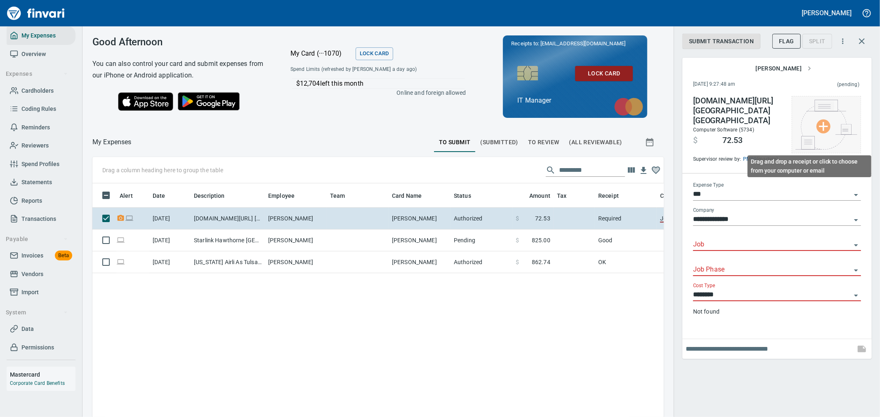
click at [838, 132] on img at bounding box center [826, 125] width 62 height 50
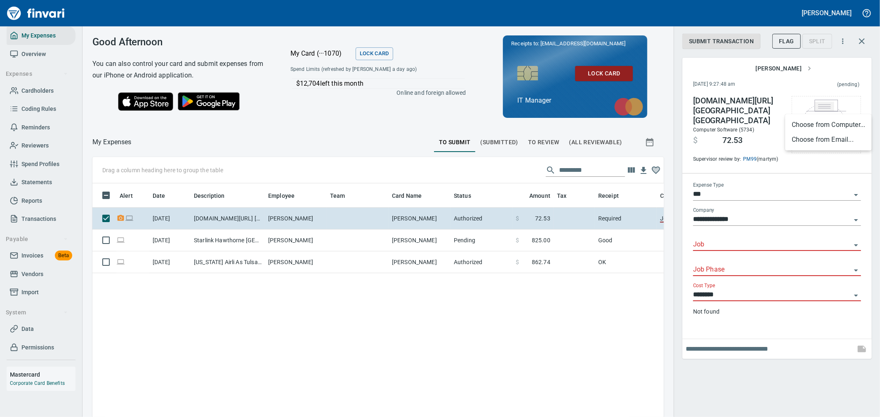
click at [819, 125] on li "Choose from Computer..." at bounding box center [828, 125] width 87 height 15
click at [732, 191] on div "Expense Type ***" at bounding box center [777, 194] width 168 height 25
click at [727, 189] on input "***" at bounding box center [772, 195] width 158 height 12
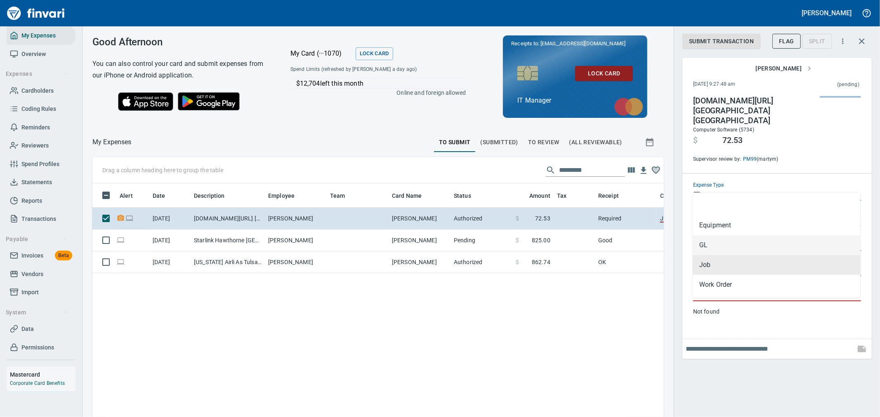
click at [723, 250] on li "GL" at bounding box center [776, 245] width 168 height 20
type input "**"
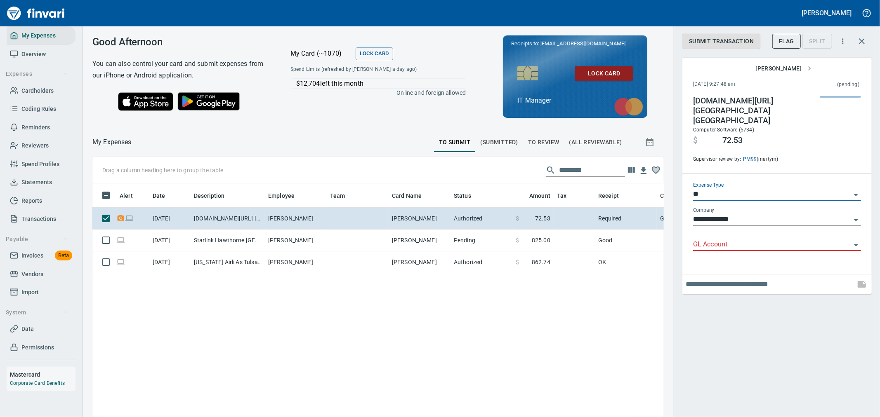
click at [740, 239] on input "GL Account" at bounding box center [772, 245] width 158 height 12
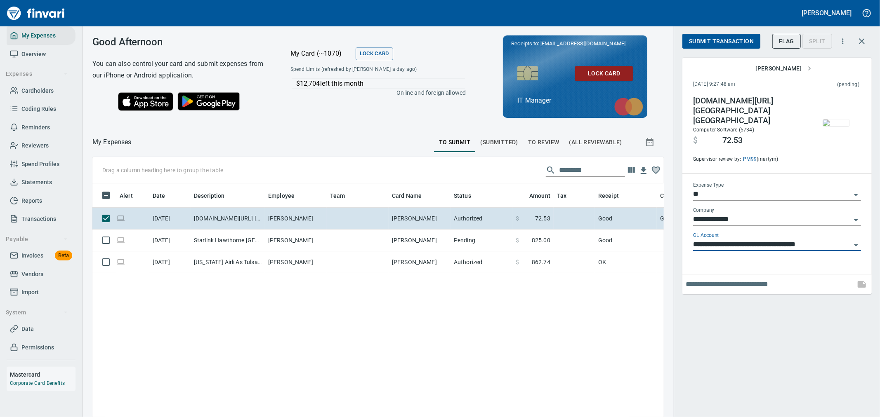
type input "**********"
click at [718, 40] on span "Submit Transaction" at bounding box center [721, 41] width 65 height 10
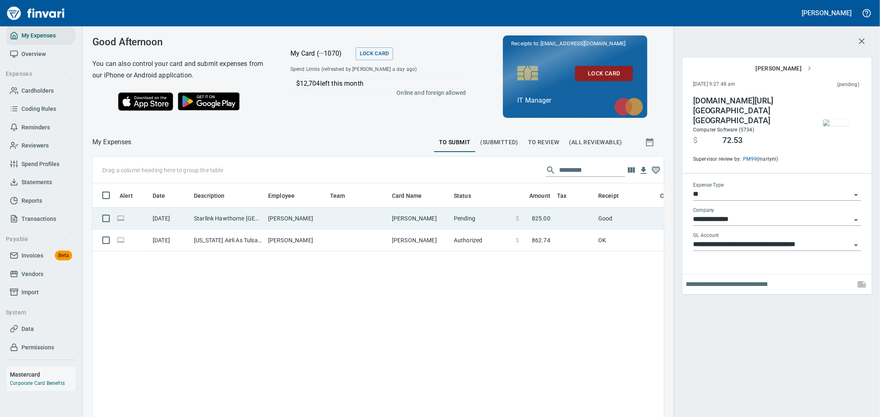
click at [522, 212] on td "$ 825.00" at bounding box center [532, 219] width 41 height 22
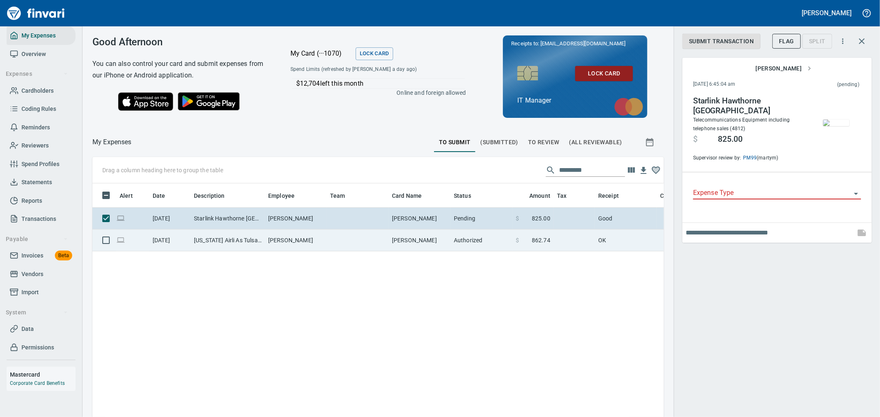
click at [570, 240] on td at bounding box center [573, 241] width 41 height 22
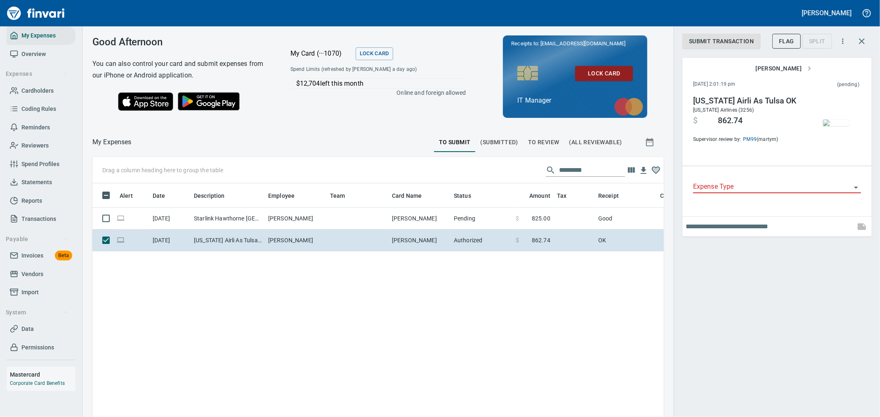
click at [826, 120] on img "button" at bounding box center [836, 123] width 26 height 7
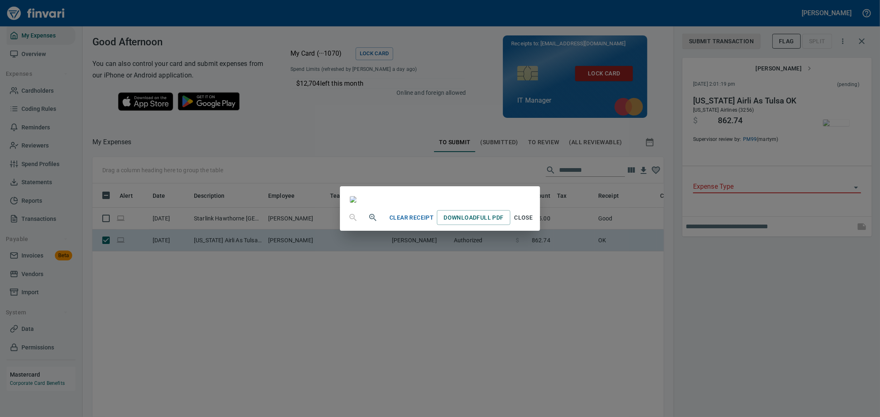
scroll to position [2, 0]
click at [533, 223] on span "Close" at bounding box center [523, 218] width 20 height 10
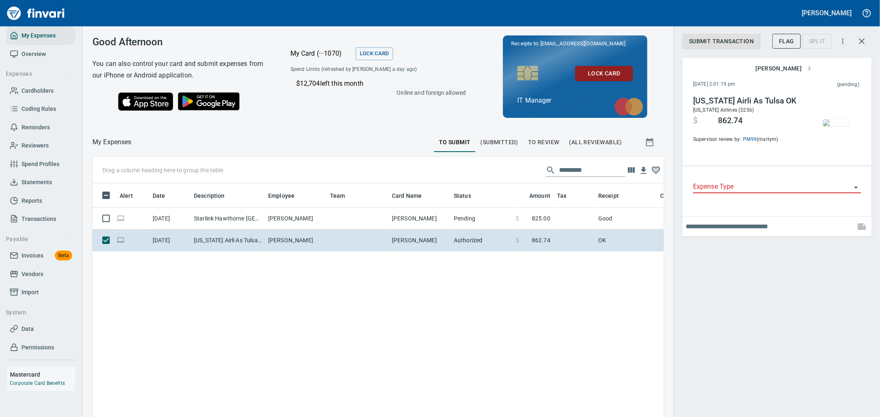
drag, startPoint x: 777, startPoint y: 112, endPoint x: 794, endPoint y: 132, distance: 26.9
click at [777, 112] on div "[US_STATE] Airli As Tulsa OK [US_STATE] Airlines (3256) $ 862.74 Supervisor rev…" at bounding box center [748, 120] width 111 height 48
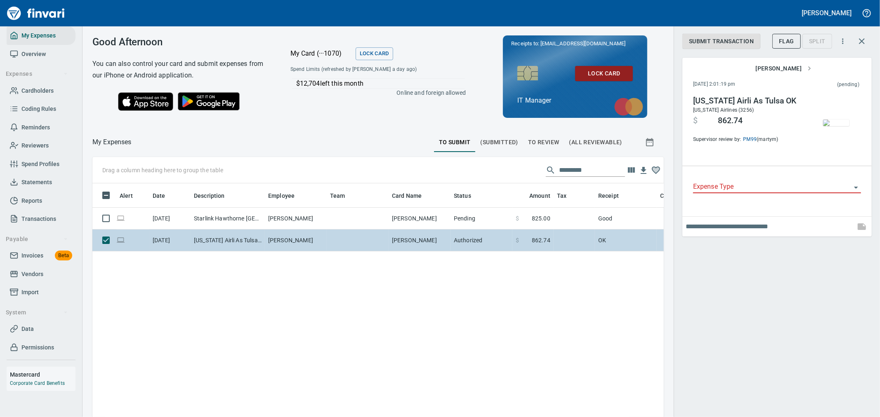
click at [466, 244] on td "Authorized" at bounding box center [481, 241] width 62 height 22
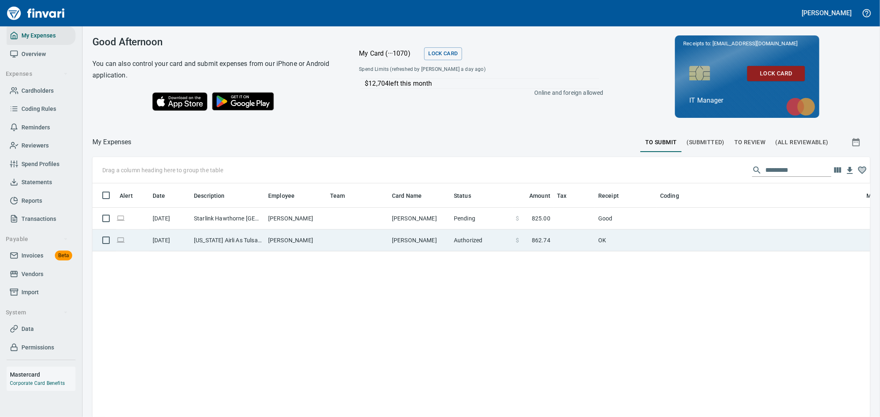
scroll to position [1, 1]
click at [579, 243] on td at bounding box center [573, 241] width 41 height 22
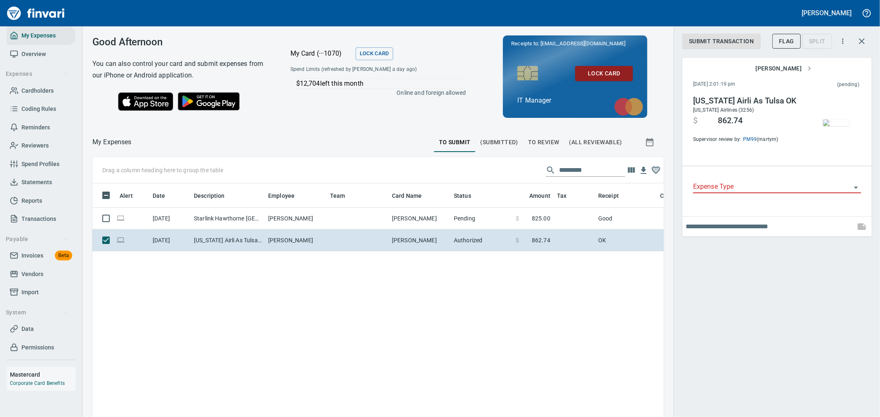
scroll to position [313, 558]
click at [815, 41] on div "Split" at bounding box center [817, 40] width 30 height 7
click at [840, 39] on icon "button" at bounding box center [842, 41] width 8 height 8
click at [788, 250] on div at bounding box center [440, 208] width 880 height 417
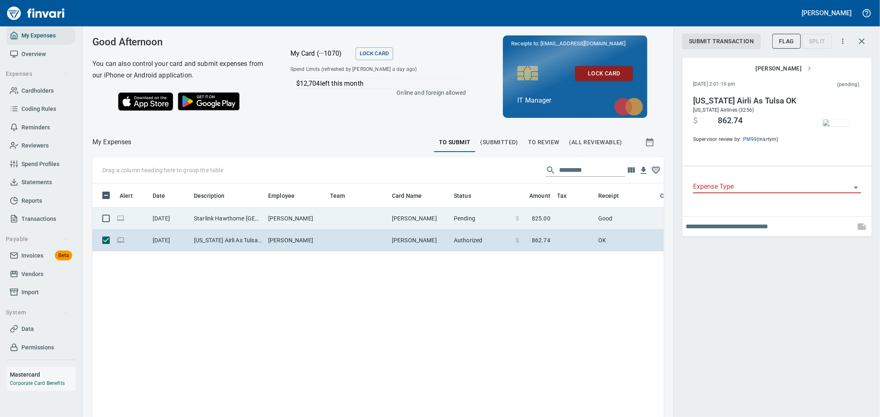
click at [483, 223] on td "Pending" at bounding box center [481, 219] width 62 height 22
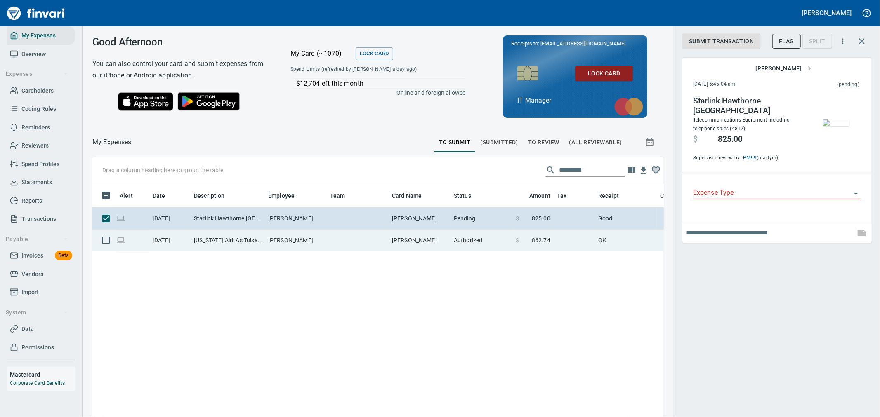
click at [480, 241] on td "Authorized" at bounding box center [481, 241] width 62 height 22
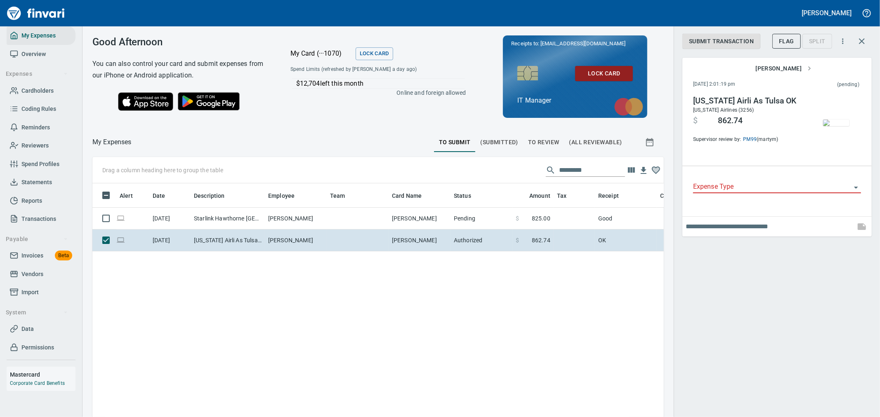
scroll to position [313, 558]
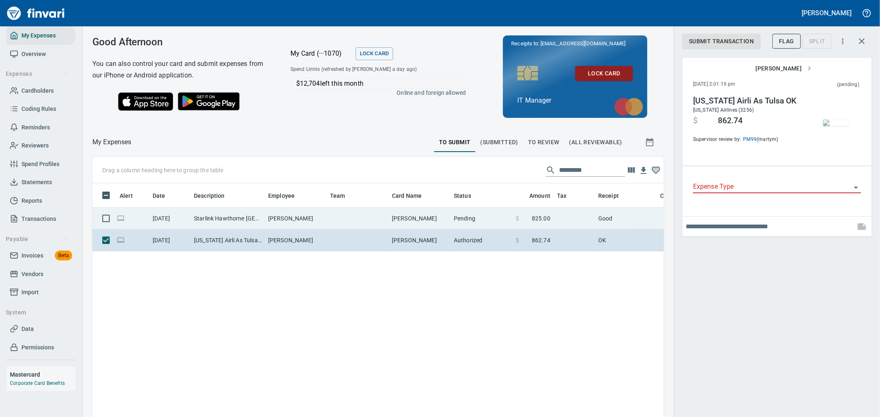
click at [481, 219] on td "Pending" at bounding box center [481, 219] width 62 height 22
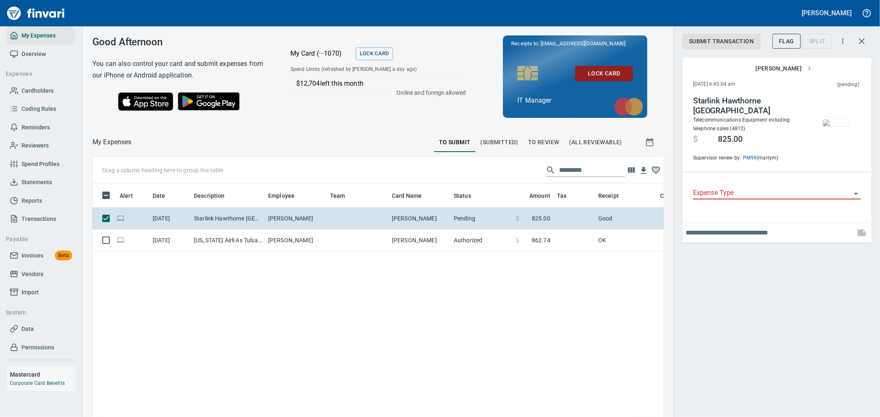
click at [538, 142] on span "To Review" at bounding box center [543, 142] width 31 height 10
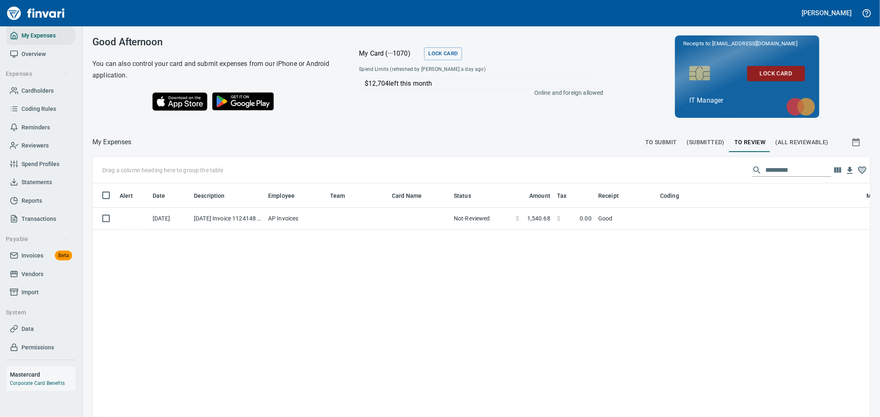
scroll to position [1, 1]
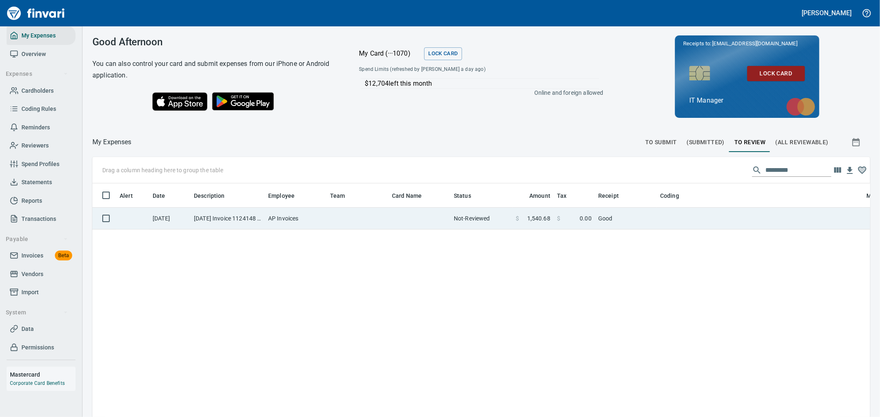
click at [286, 215] on td "AP Invoices" at bounding box center [296, 219] width 62 height 22
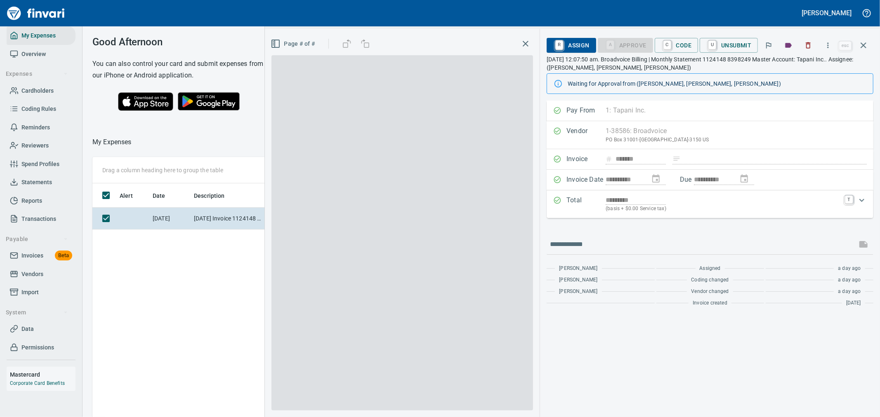
scroll to position [313, 558]
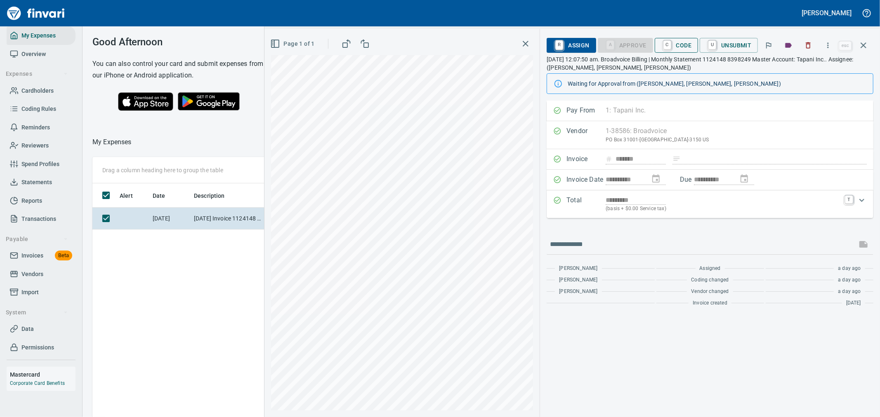
click at [686, 44] on span "C Code" at bounding box center [676, 45] width 31 height 14
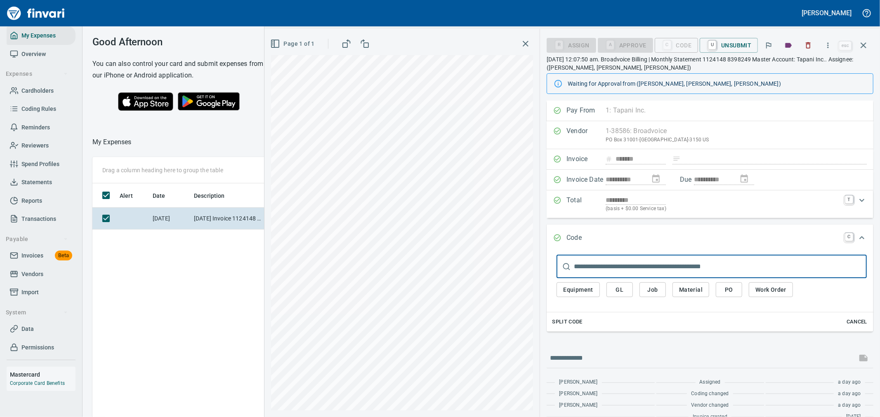
click at [623, 295] on span "GL" at bounding box center [619, 290] width 13 height 10
click at [624, 295] on span "GL" at bounding box center [619, 290] width 13 height 10
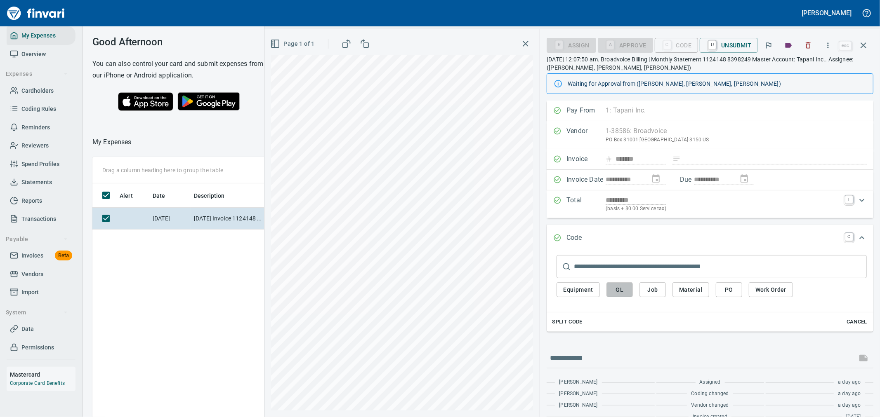
click at [621, 291] on span "GL" at bounding box center [619, 290] width 13 height 10
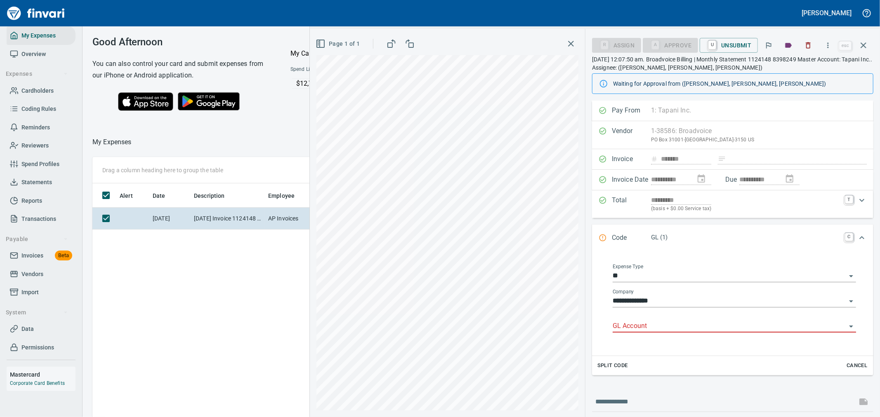
click at [632, 315] on div "GL Account" at bounding box center [733, 323] width 243 height 19
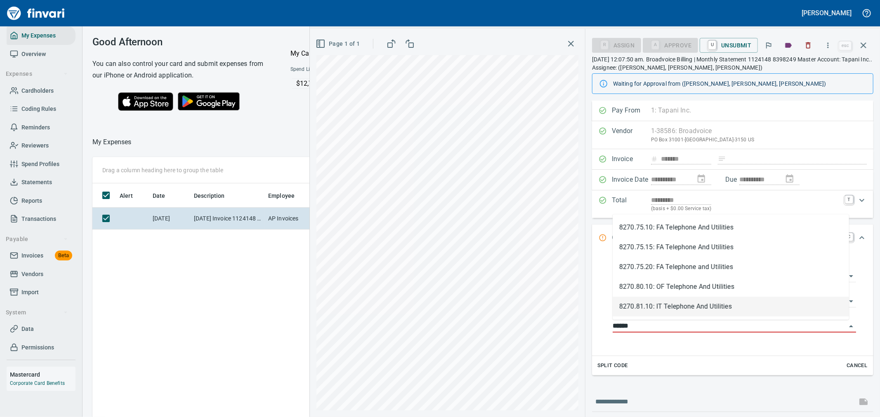
click at [669, 307] on li "8270.81.10: IT Telephone And Utilities" at bounding box center [730, 307] width 236 height 20
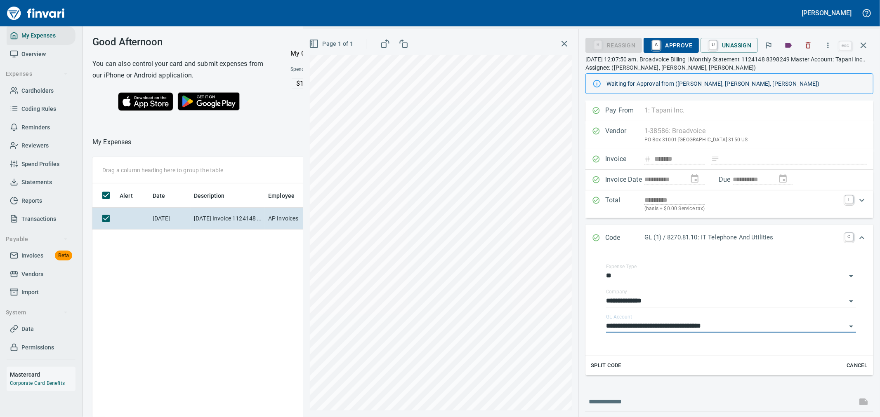
type input "**********"
click at [673, 54] on div "R Reassign A Approve U Unassign" at bounding box center [711, 45] width 252 height 18
click at [677, 49] on span "A Approve" at bounding box center [671, 45] width 42 height 14
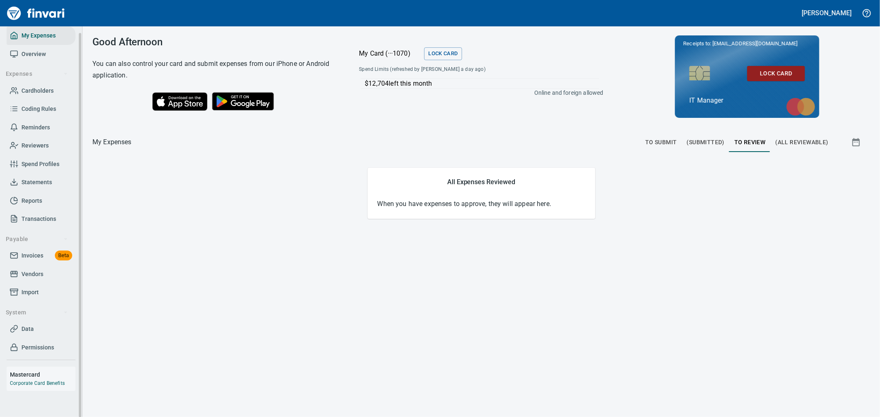
click at [28, 290] on span "Import" at bounding box center [29, 292] width 17 height 10
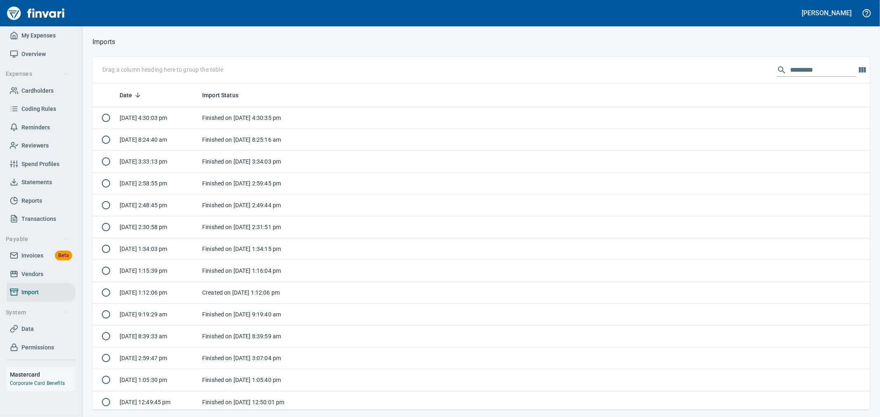
scroll to position [320, 764]
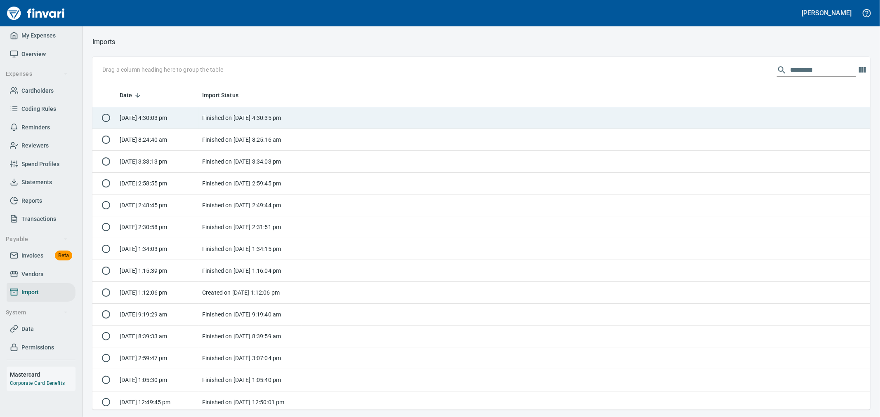
click at [254, 115] on td "Finished on [DATE] 4:30:35 pm" at bounding box center [250, 118] width 103 height 22
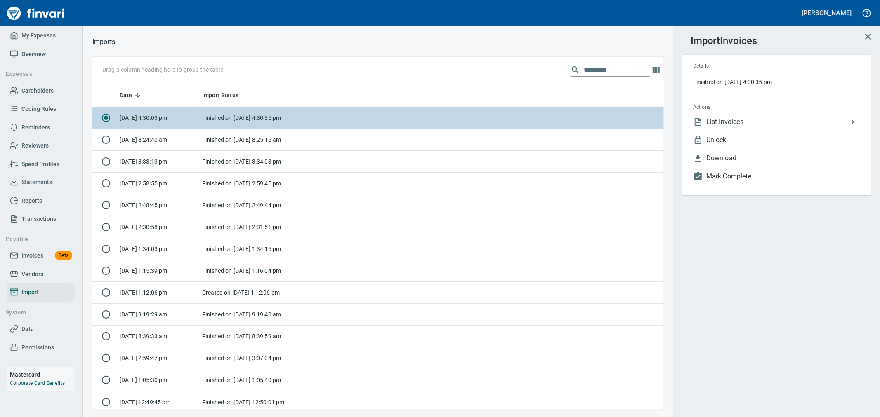
scroll to position [320, 558]
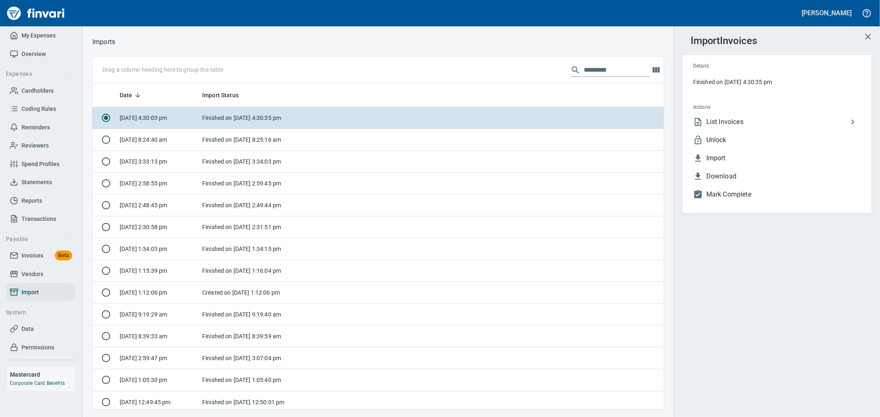
click at [760, 140] on span "Unlock" at bounding box center [783, 140] width 155 height 10
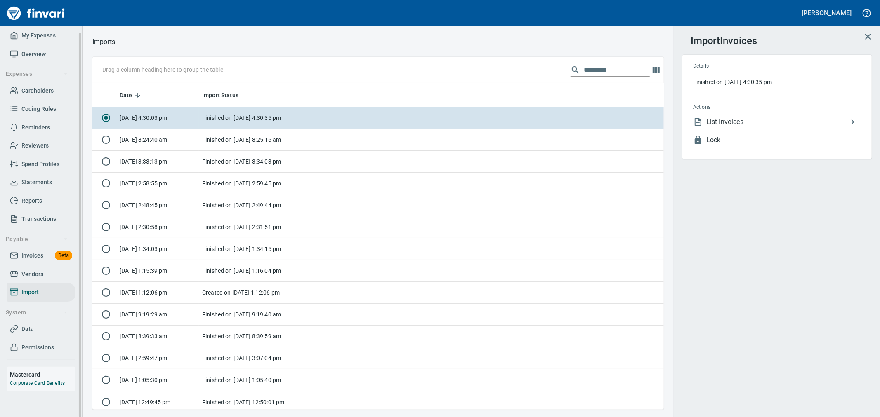
click at [37, 252] on span "Invoices" at bounding box center [32, 256] width 22 height 10
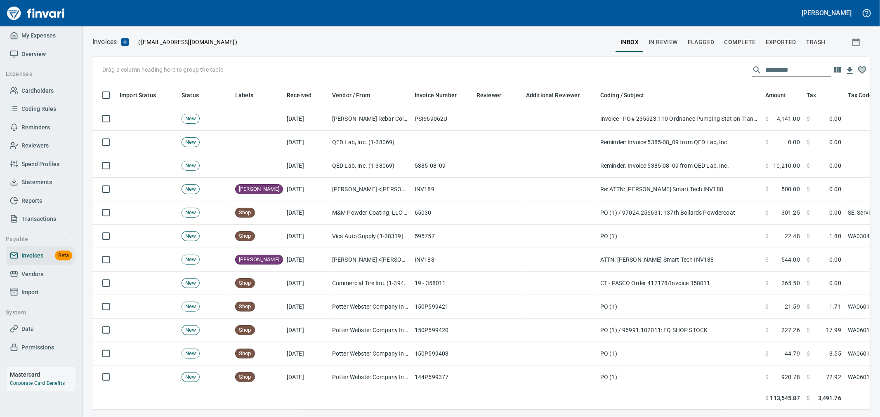
click at [734, 40] on span "Complete" at bounding box center [739, 42] width 31 height 10
click at [727, 68] on input "text" at bounding box center [733, 70] width 66 height 13
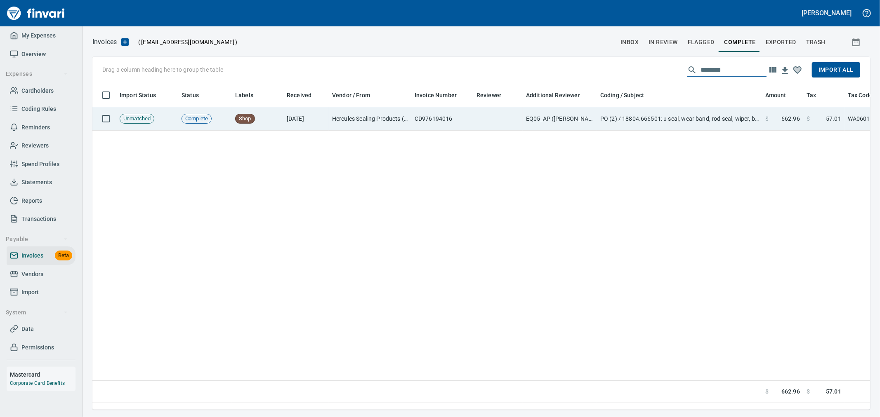
type input "********"
click at [666, 122] on td "PO (2) / 18804.666501: u seal, wear band, rod seal, wiper, backer / 1: u seal, …" at bounding box center [679, 119] width 165 height 24
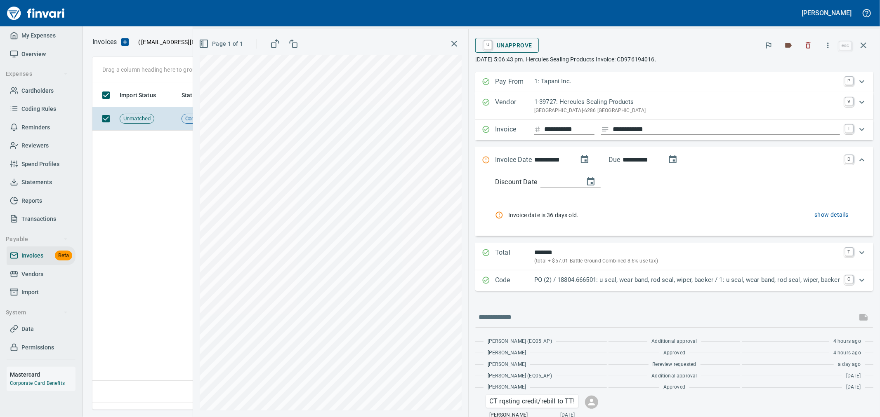
click at [501, 44] on span "U Unapprove" at bounding box center [507, 45] width 50 height 14
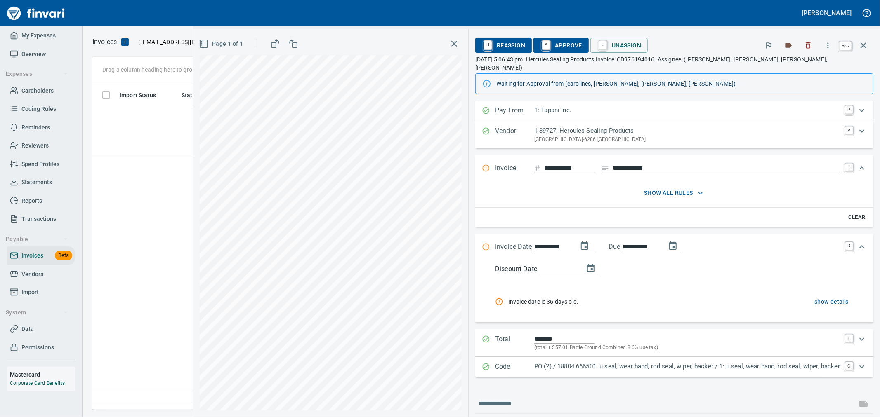
click at [865, 44] on icon "button" at bounding box center [863, 45] width 10 height 10
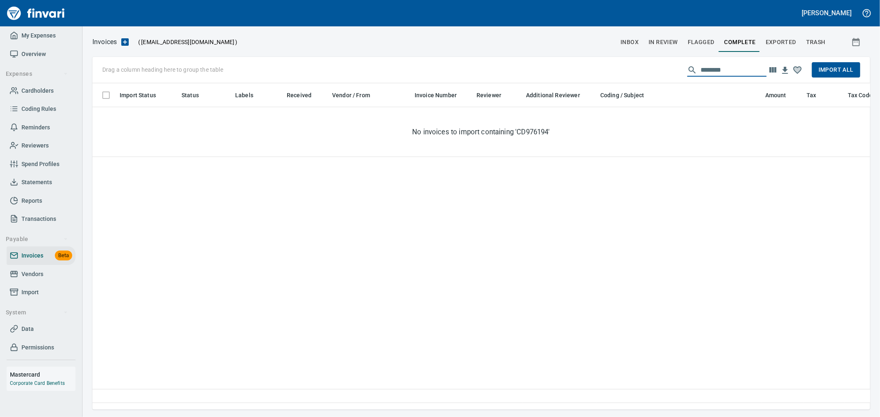
drag, startPoint x: 757, startPoint y: 73, endPoint x: 602, endPoint y: 71, distance: 155.1
click at [603, 71] on div "Drag a column heading here to group the table ******** Import All" at bounding box center [480, 70] width 777 height 26
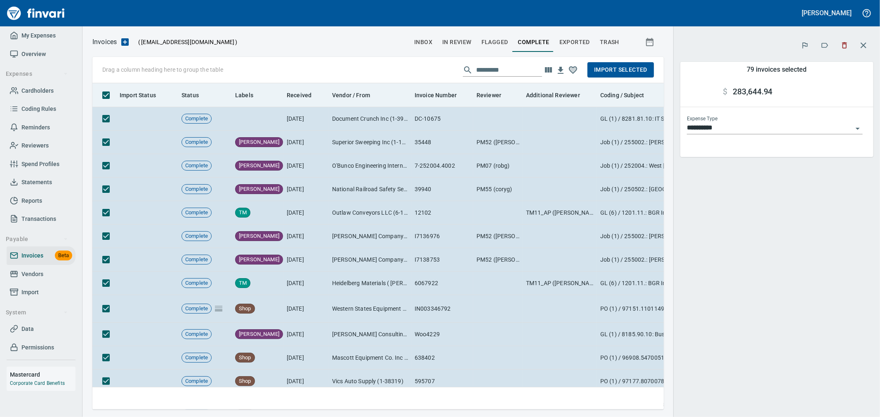
scroll to position [313, 558]
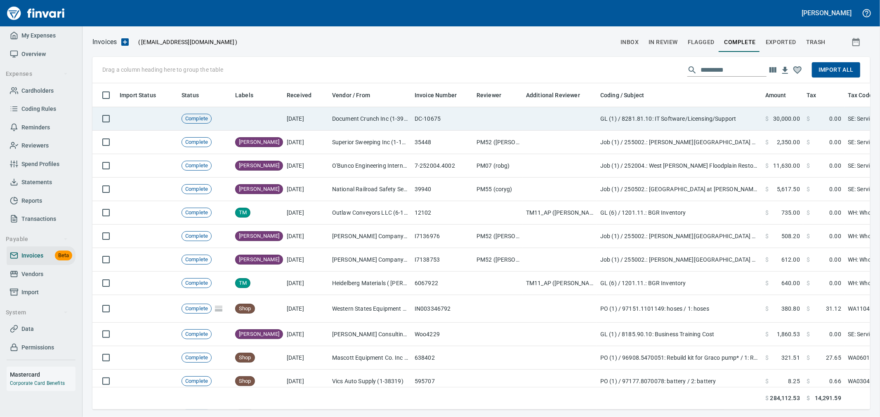
scroll to position [313, 762]
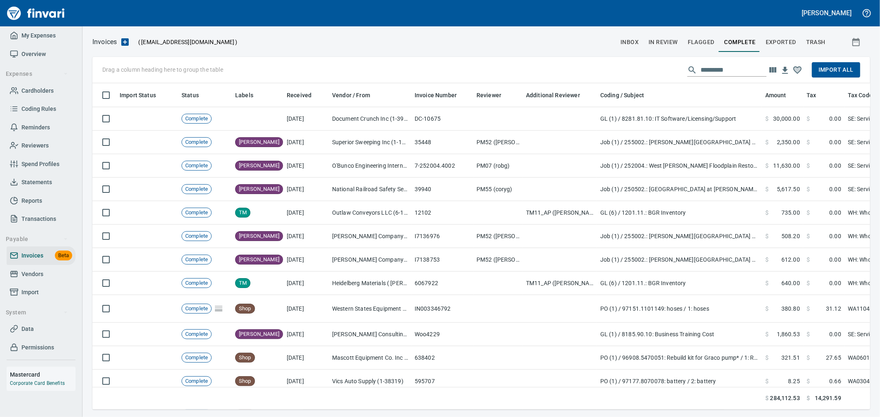
click at [840, 72] on span "Import All" at bounding box center [835, 70] width 35 height 10
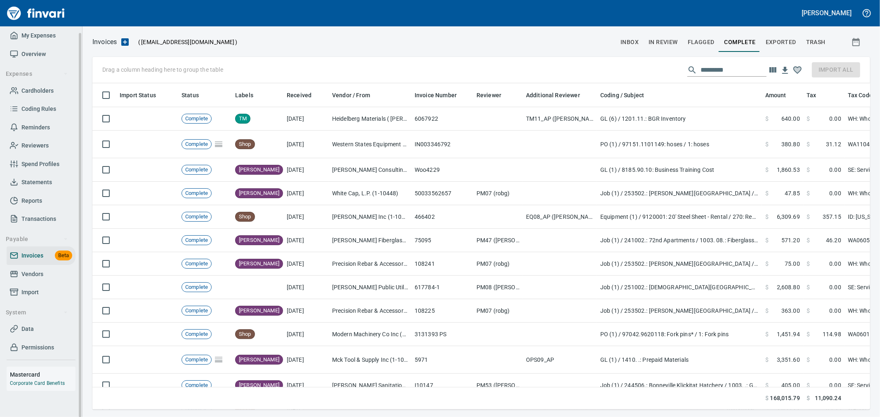
scroll to position [313, 770]
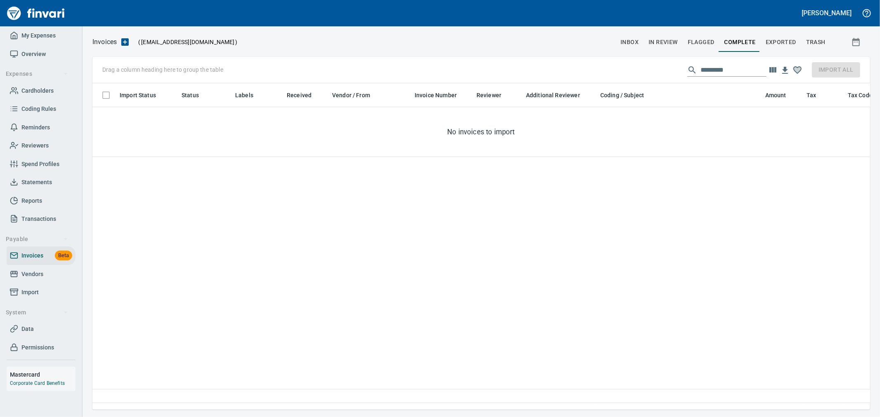
click at [748, 73] on input "text" at bounding box center [733, 70] width 66 height 13
click at [39, 91] on span "Cardholders" at bounding box center [37, 91] width 32 height 10
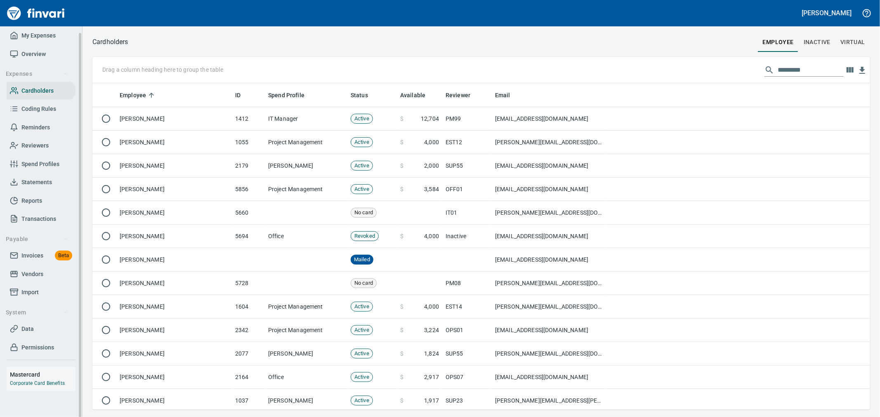
scroll to position [320, 764]
click at [40, 201] on span "Reports" at bounding box center [31, 201] width 21 height 10
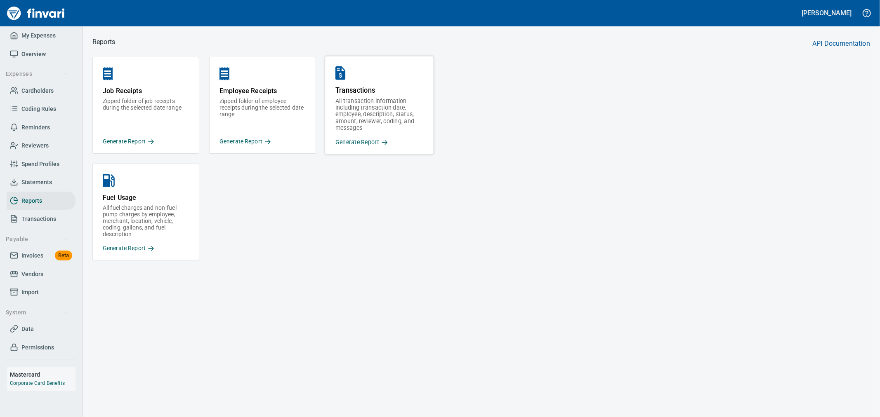
click at [364, 141] on p "Generate Report" at bounding box center [379, 142] width 88 height 9
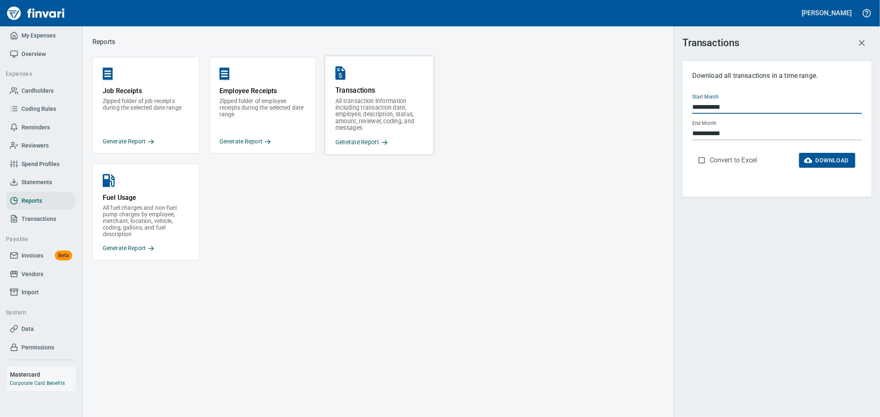
click at [740, 113] on input "**********" at bounding box center [776, 107] width 169 height 13
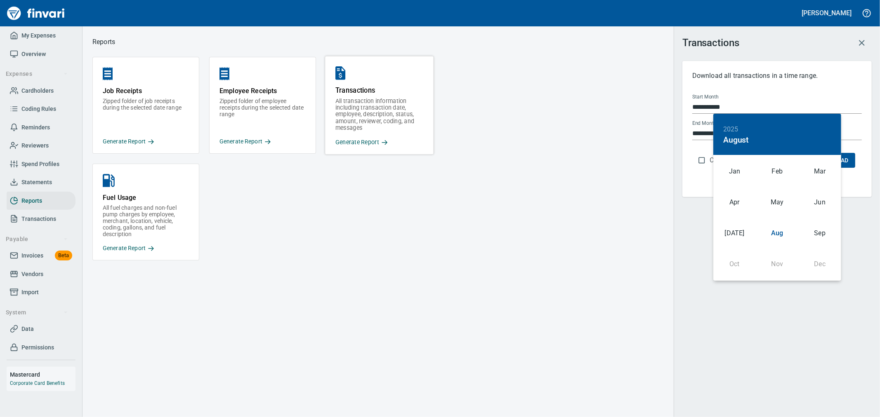
click at [736, 128] on h6 "2025" at bounding box center [730, 130] width 15 height 12
click at [773, 245] on div "2024" at bounding box center [777, 247] width 128 height 16
click at [736, 174] on div "Jan" at bounding box center [734, 171] width 42 height 31
type input "**********"
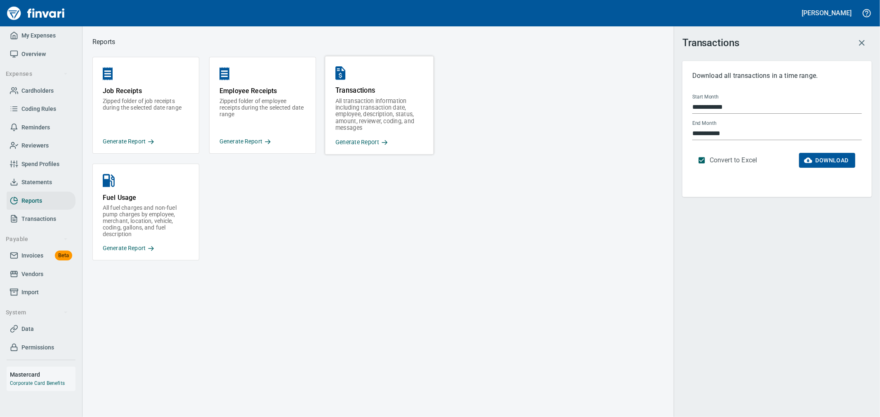
click at [824, 163] on span "Download" at bounding box center [826, 160] width 43 height 10
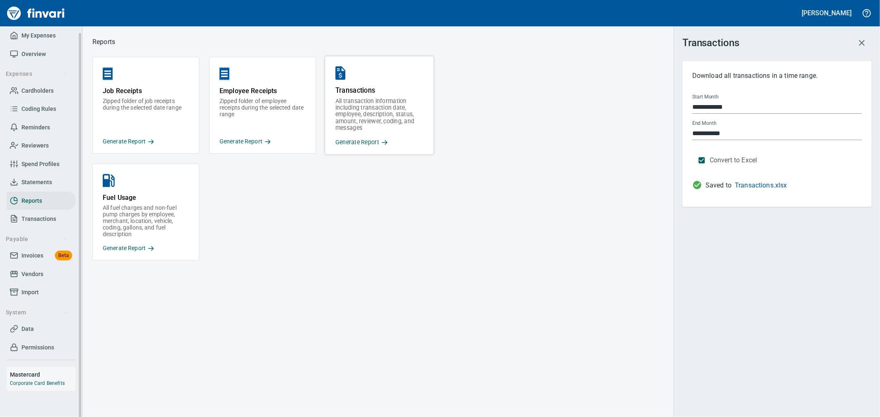
click at [47, 40] on link "My Expenses" at bounding box center [41, 35] width 69 height 19
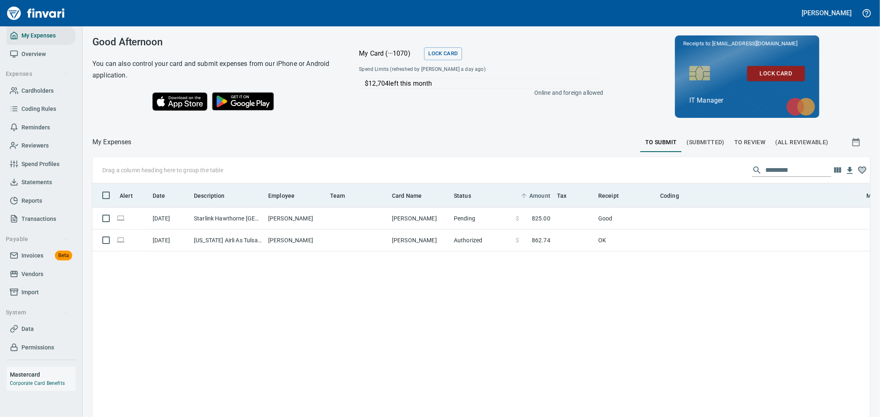
scroll to position [313, 764]
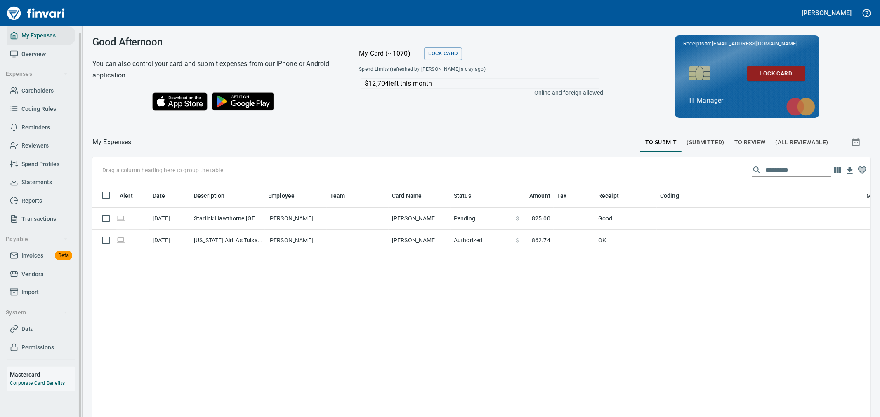
click at [43, 87] on span "Cardholders" at bounding box center [37, 91] width 32 height 10
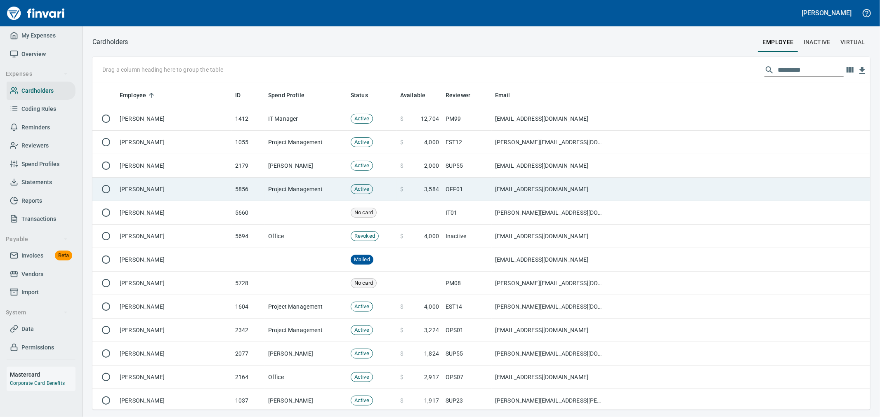
scroll to position [320, 764]
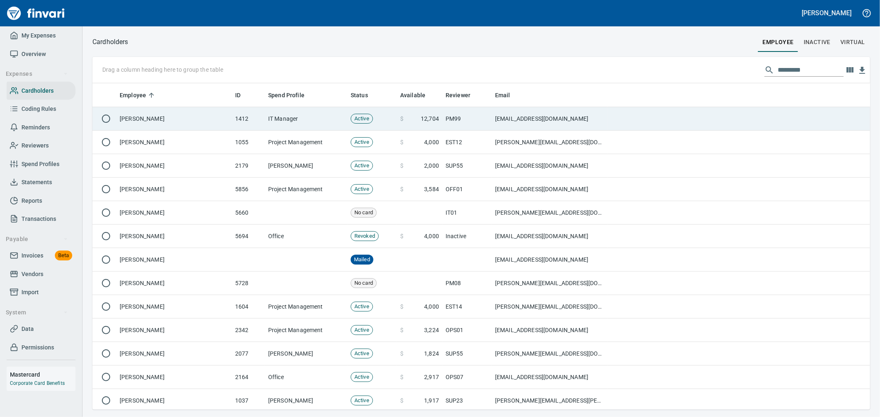
click at [211, 118] on td "[PERSON_NAME]" at bounding box center [173, 119] width 115 height 24
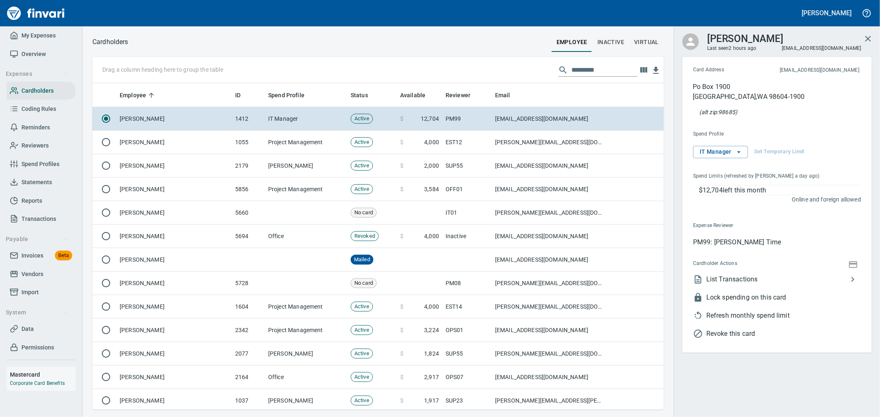
scroll to position [320, 558]
click at [767, 279] on span "List Transactions" at bounding box center [776, 282] width 141 height 10
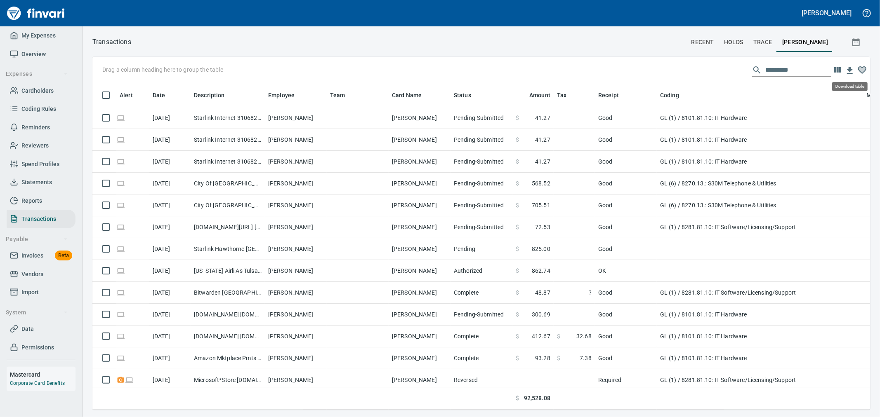
scroll to position [313, 764]
click at [856, 42] on icon "button" at bounding box center [856, 42] width 10 height 10
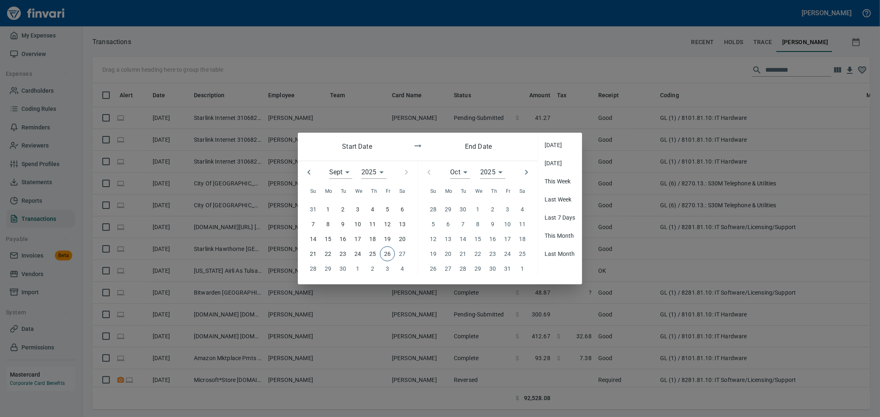
click at [310, 173] on icon "button" at bounding box center [309, 172] width 10 height 10
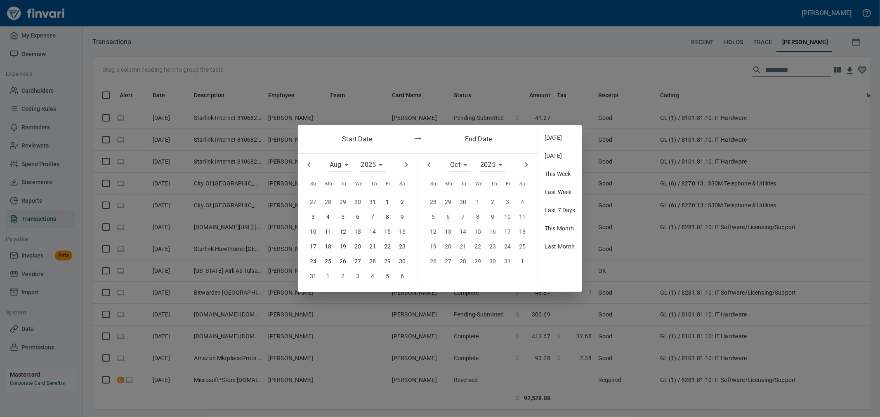
click at [310, 173] on button "button" at bounding box center [309, 165] width 18 height 18
click at [310, 170] on icon "button" at bounding box center [309, 165] width 10 height 10
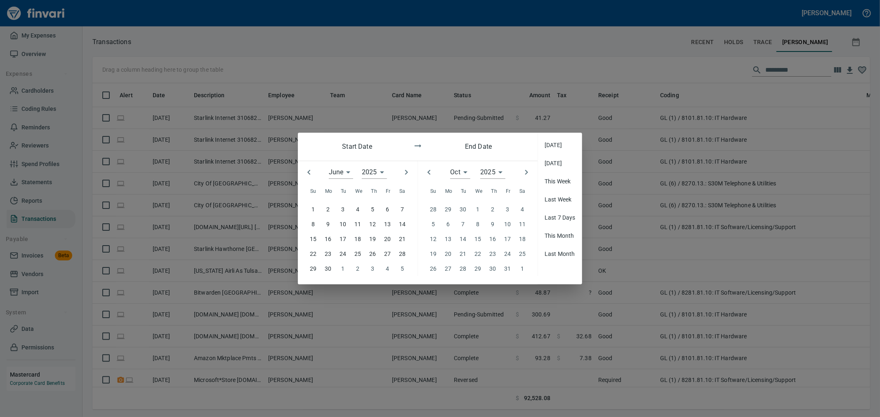
click at [310, 173] on icon "button" at bounding box center [309, 172] width 10 height 10
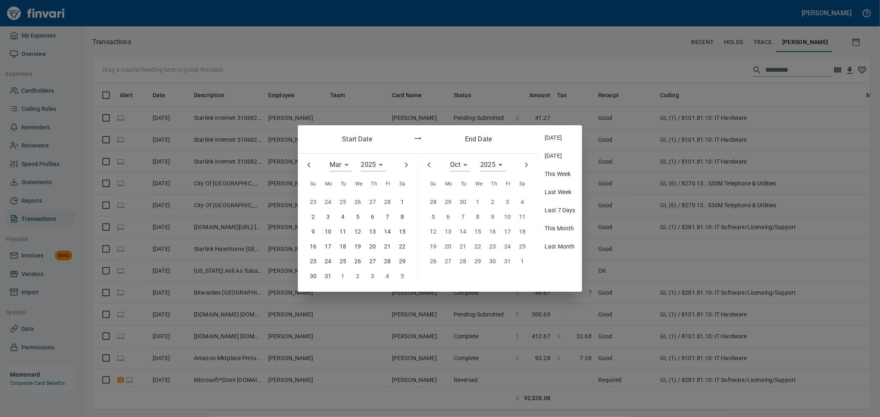
click at [402, 168] on icon "button" at bounding box center [406, 165] width 10 height 10
type input "*"
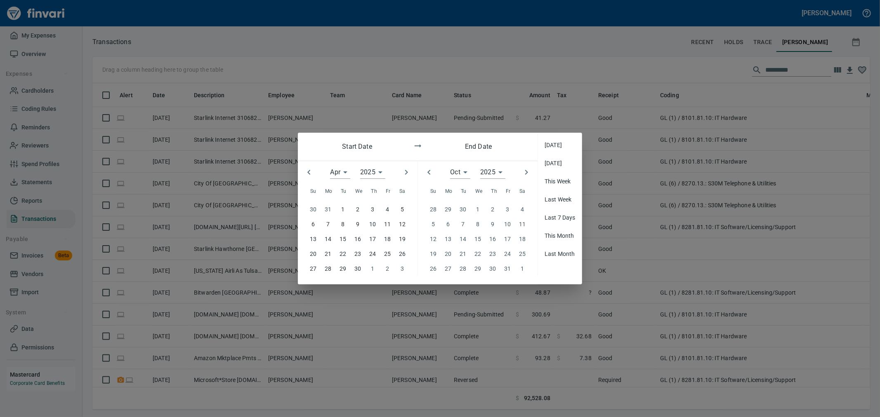
click at [341, 209] on p "1" at bounding box center [342, 209] width 3 height 9
click at [428, 172] on icon "button" at bounding box center [428, 172] width 3 height 5
click at [428, 172] on button "button" at bounding box center [429, 172] width 18 height 18
click at [428, 172] on icon "button" at bounding box center [428, 172] width 3 height 5
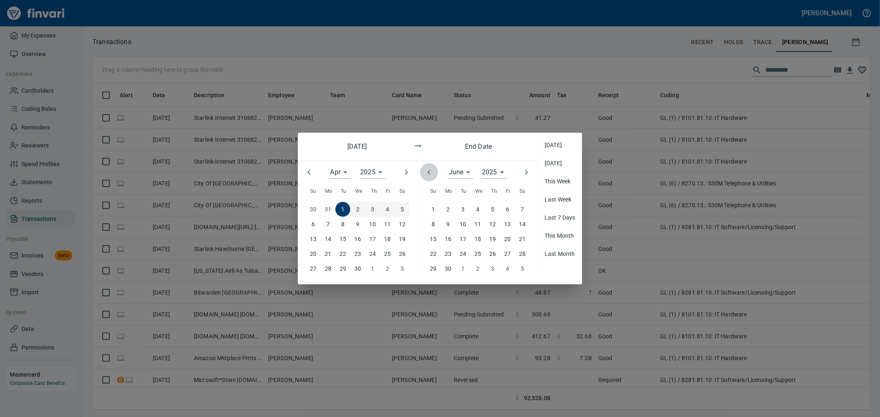
click at [428, 172] on icon "button" at bounding box center [428, 172] width 3 height 5
type input "*"
click at [428, 172] on div at bounding box center [429, 172] width 22 height 22
click at [400, 241] on p "19" at bounding box center [402, 239] width 7 height 9
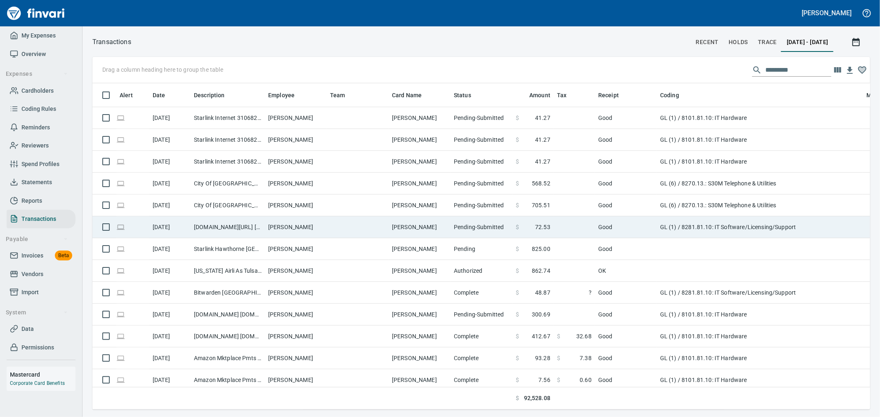
scroll to position [313, 764]
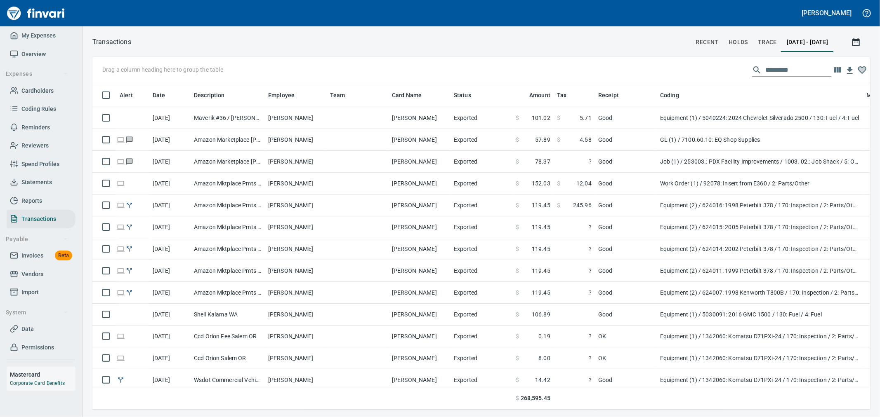
click at [765, 71] on input "text" at bounding box center [798, 70] width 66 height 13
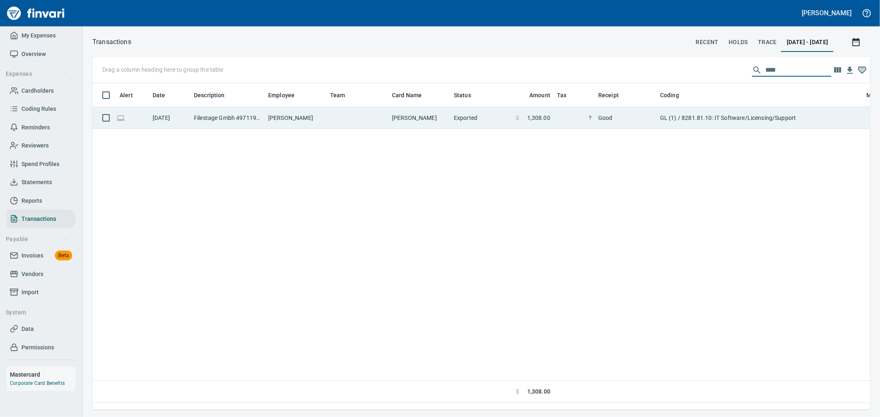
type input "****"
click at [624, 115] on td "Good" at bounding box center [626, 118] width 62 height 22
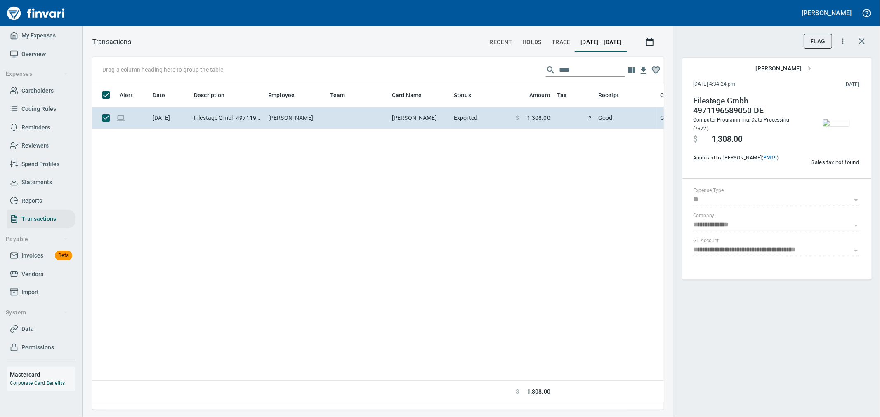
scroll to position [313, 564]
click at [835, 126] on img "button" at bounding box center [836, 123] width 26 height 7
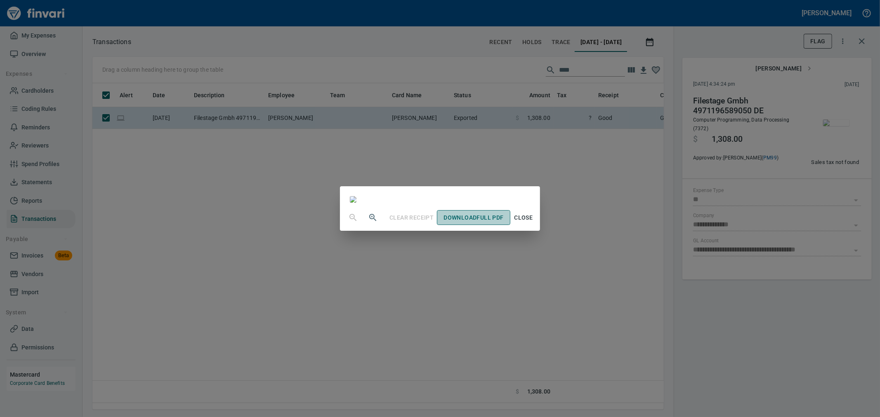
click at [503, 223] on span "Download Full PDF" at bounding box center [473, 218] width 60 height 10
drag, startPoint x: 640, startPoint y: 195, endPoint x: 641, endPoint y: 122, distance: 73.4
click at [640, 195] on div "Clear Receipt Download Full PDF Close" at bounding box center [440, 208] width 880 height 417
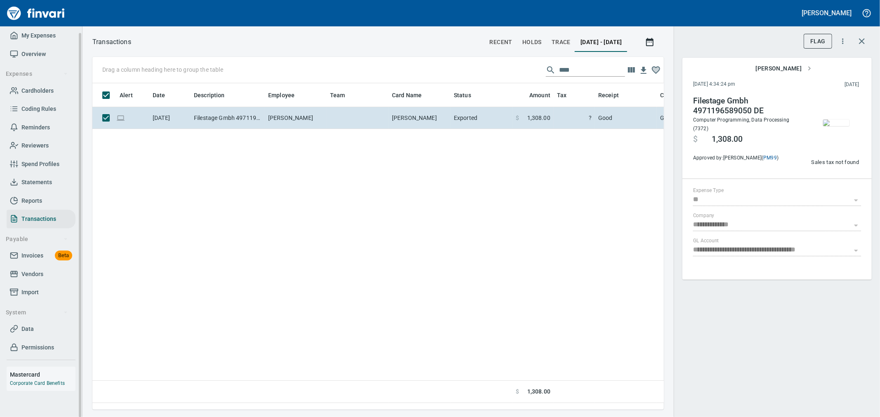
click at [31, 31] on span "My Expenses" at bounding box center [38, 36] width 34 height 10
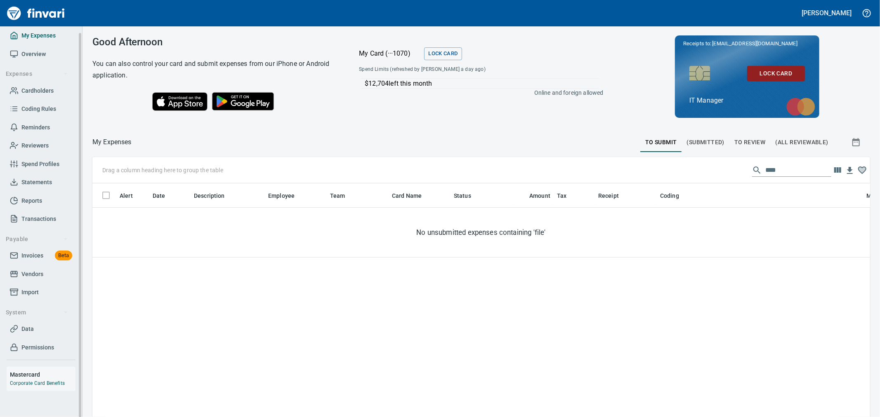
scroll to position [313, 764]
